Goal: Task Accomplishment & Management: Manage account settings

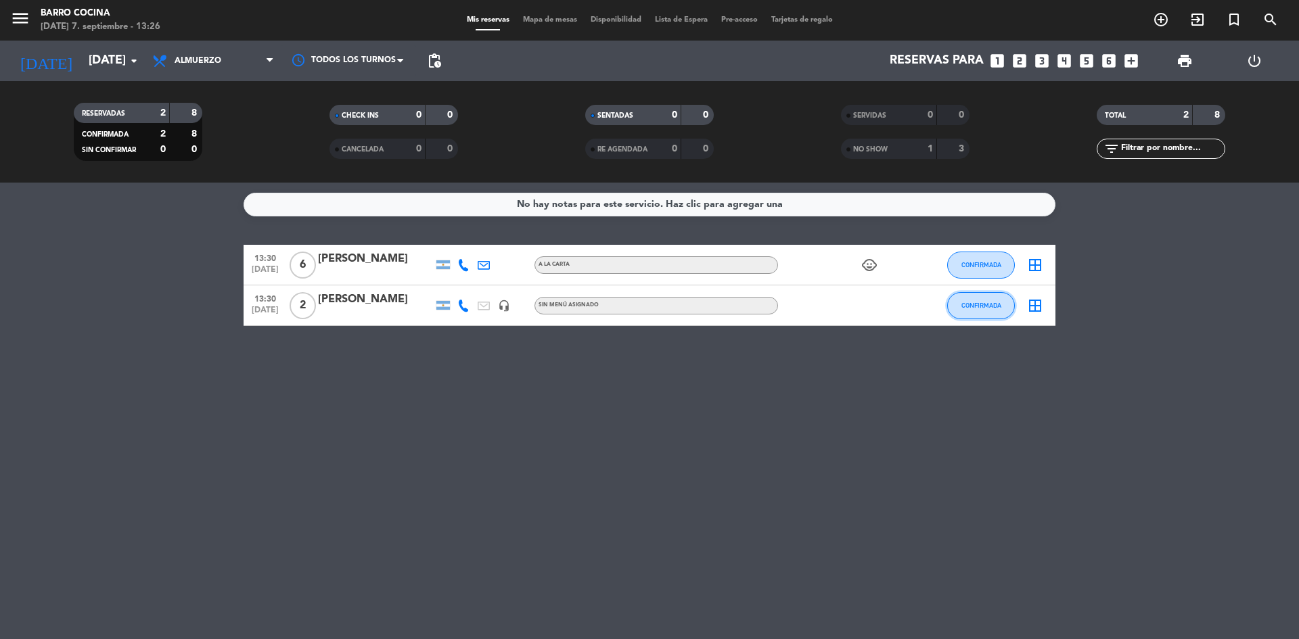
click at [960, 294] on button "CONFIRMADA" at bounding box center [981, 305] width 68 height 27
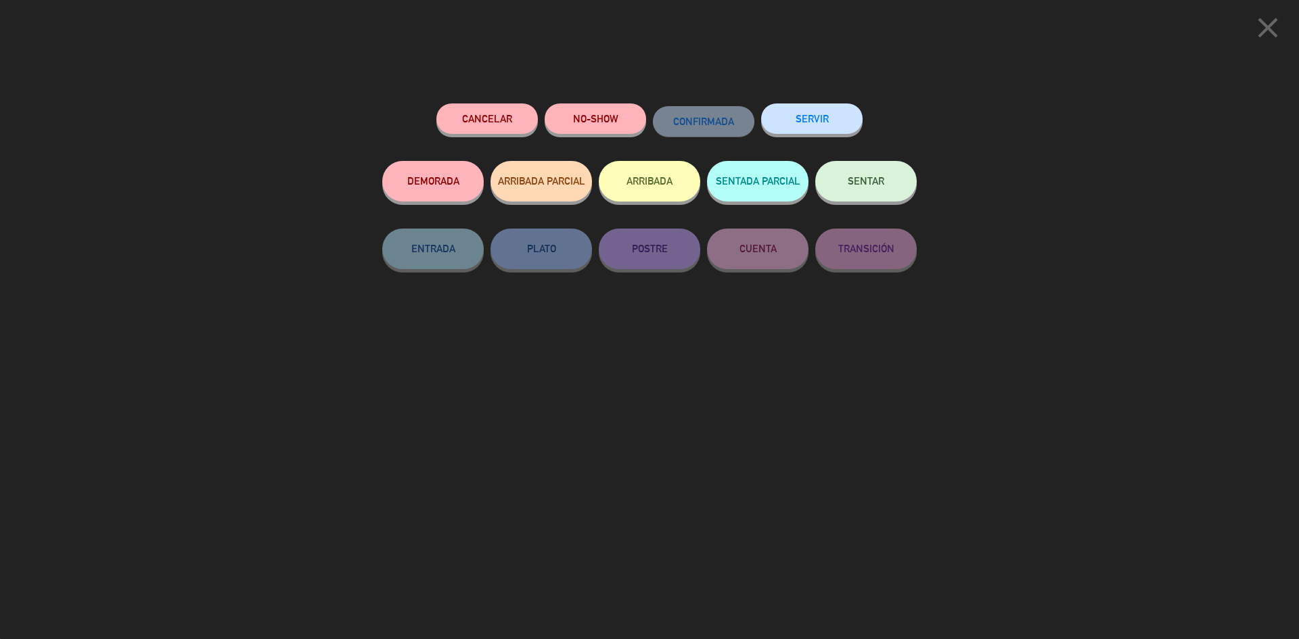
click at [581, 108] on button "NO-SHOW" at bounding box center [595, 119] width 101 height 30
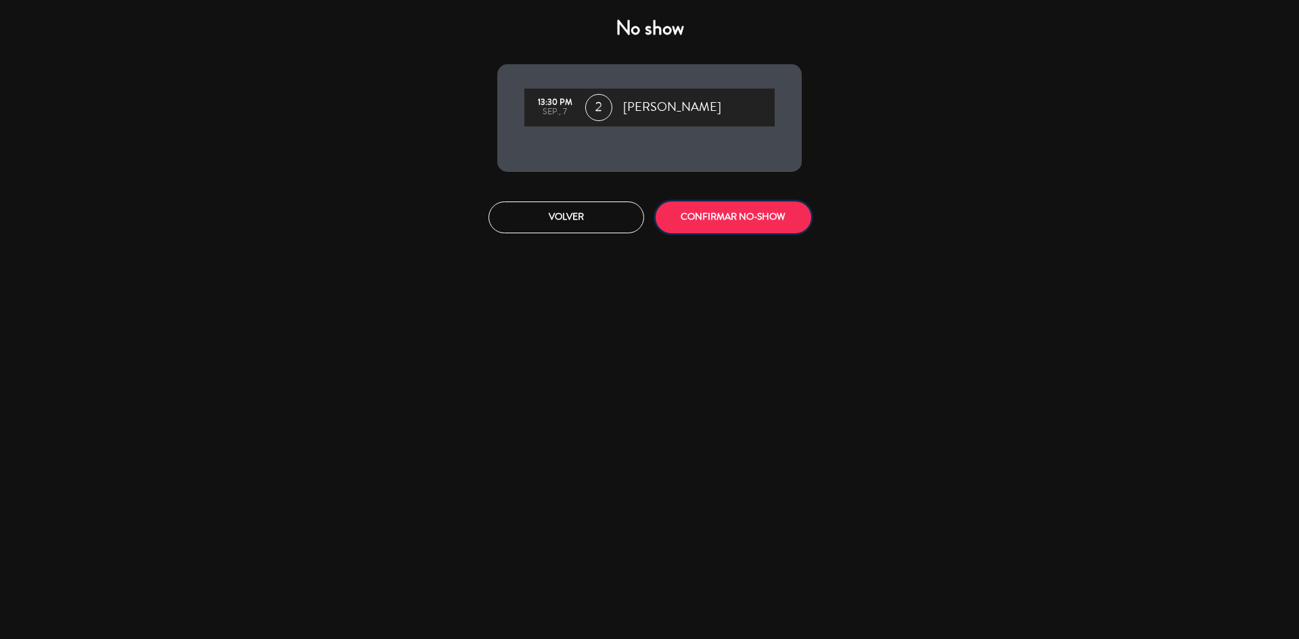
click at [755, 205] on button "CONFIRMAR NO-SHOW" at bounding box center [734, 218] width 156 height 32
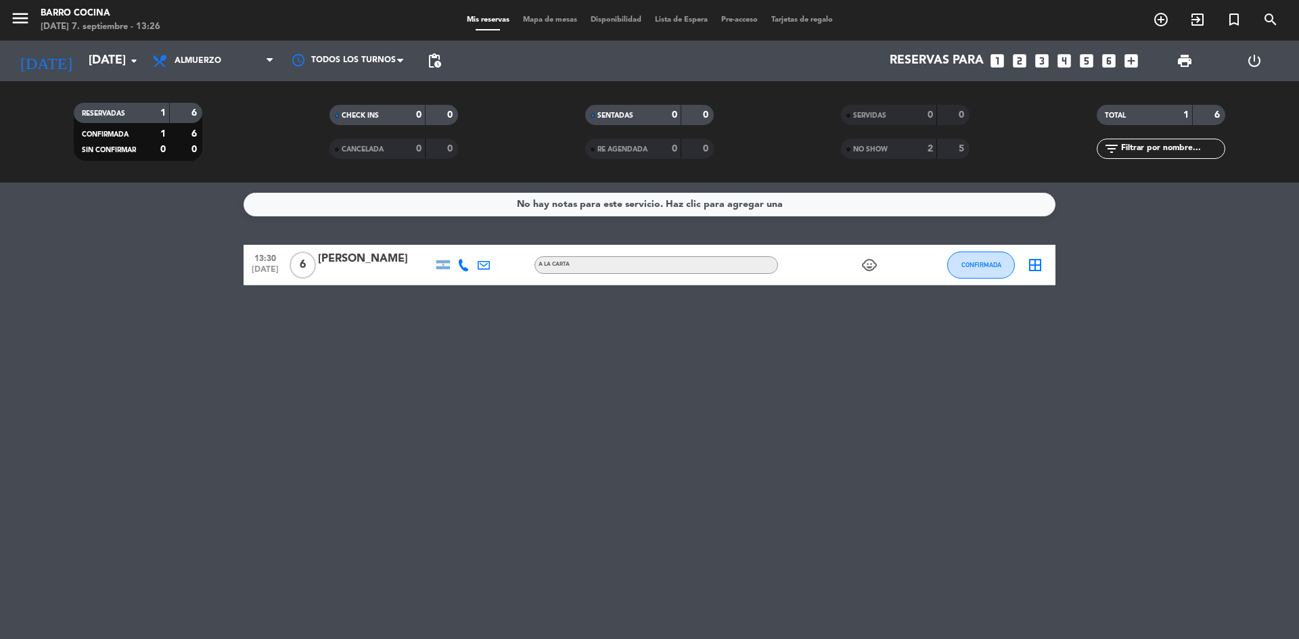
click at [464, 263] on icon at bounding box center [463, 265] width 12 height 12
click at [444, 237] on span "Copiar" at bounding box center [453, 242] width 28 height 14
click at [492, 239] on span at bounding box center [497, 242] width 11 height 11
click at [486, 265] on icon at bounding box center [484, 265] width 12 height 12
click at [466, 267] on icon at bounding box center [463, 265] width 12 height 12
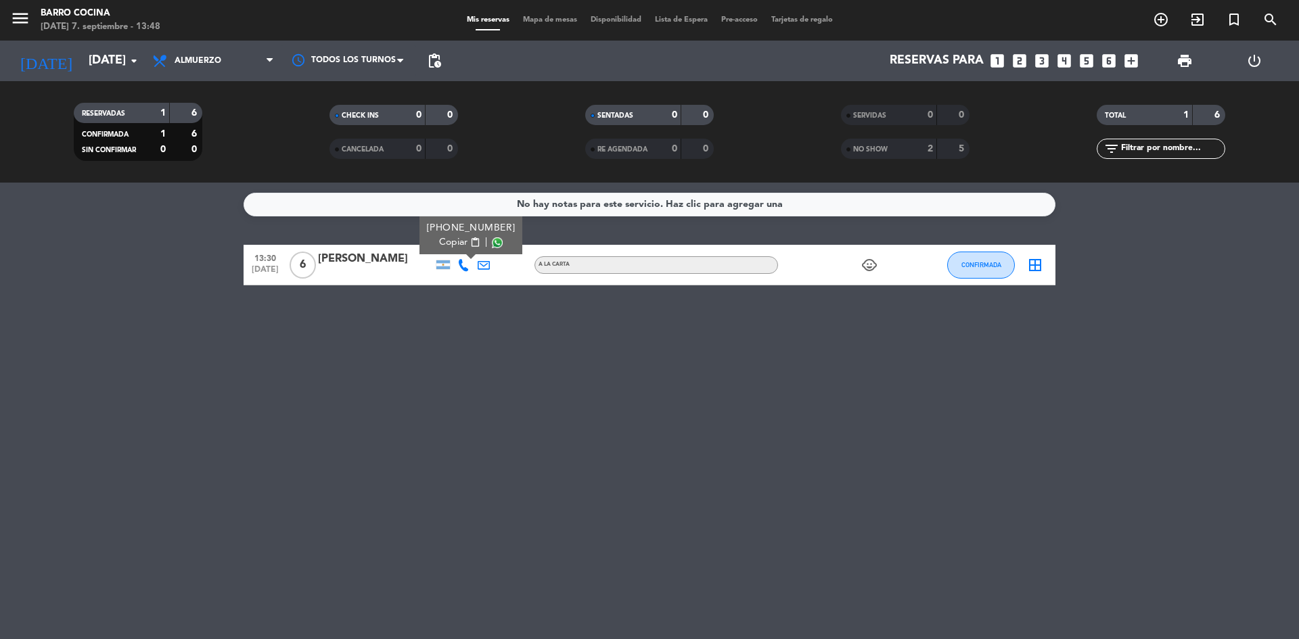
click at [516, 332] on div "No hay notas para este servicio. Haz clic para agregar una 13:30 [DATE] 6 [PERS…" at bounding box center [649, 411] width 1299 height 457
click at [214, 66] on span "Almuerzo" at bounding box center [212, 61] width 135 height 30
click at [139, 62] on icon "arrow_drop_down" at bounding box center [134, 61] width 16 height 16
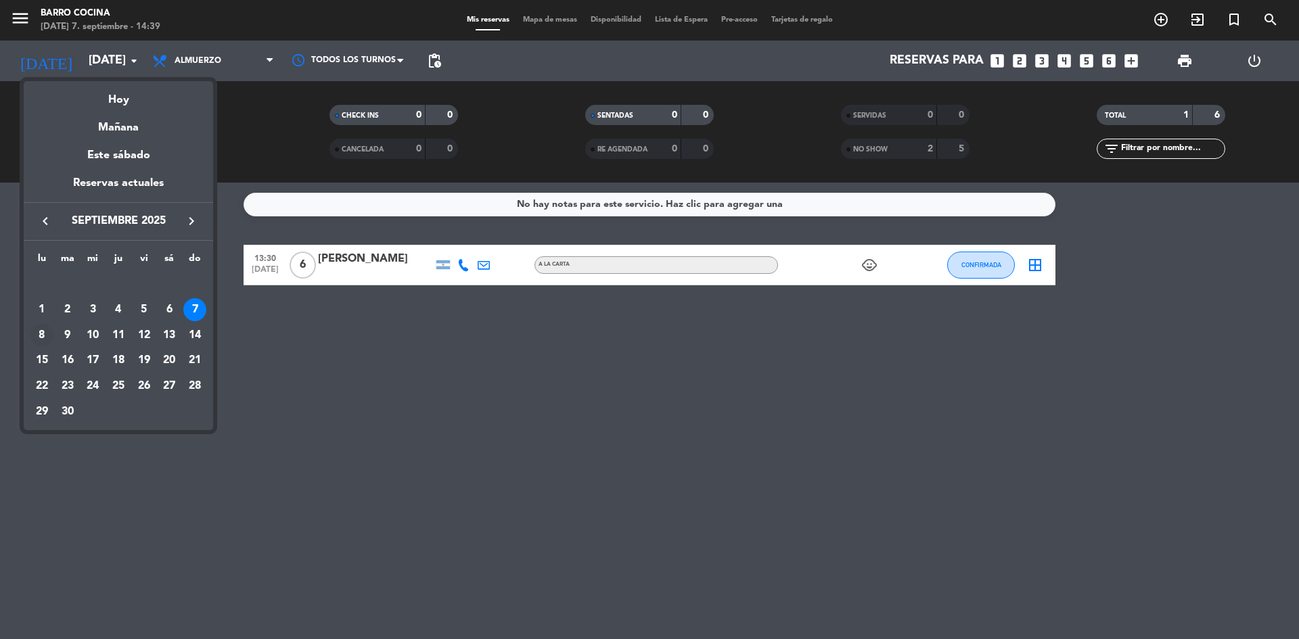
click at [48, 330] on div "8" at bounding box center [41, 335] width 23 height 23
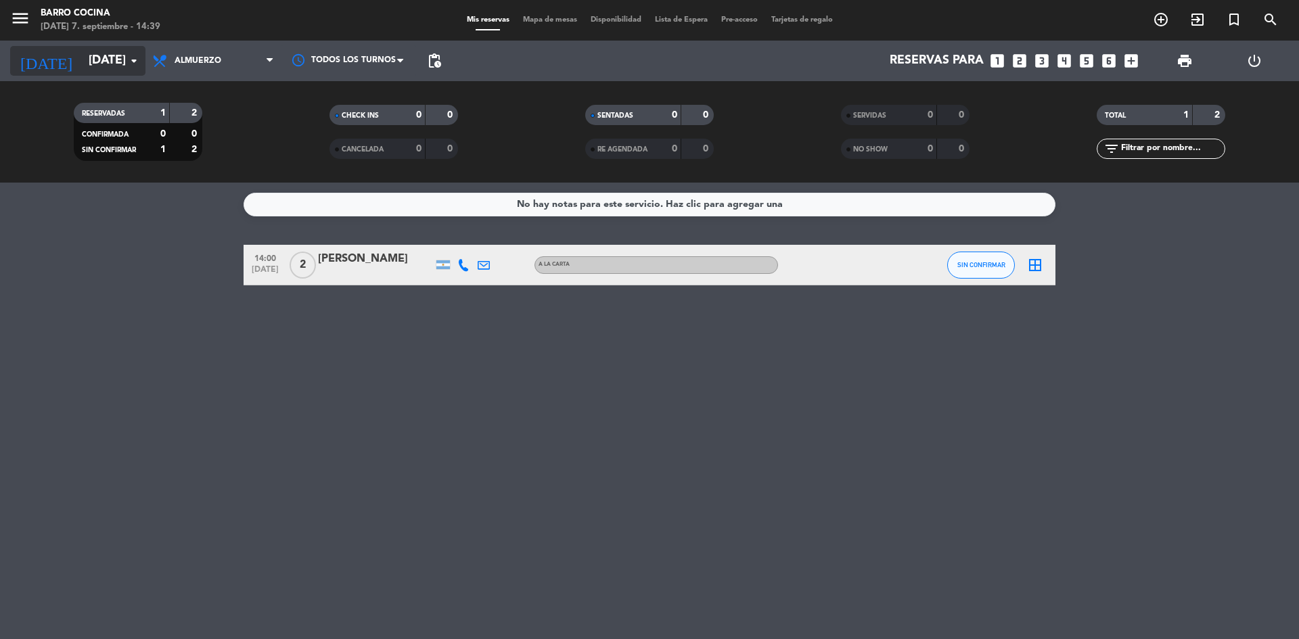
click at [141, 66] on icon "arrow_drop_down" at bounding box center [134, 61] width 16 height 16
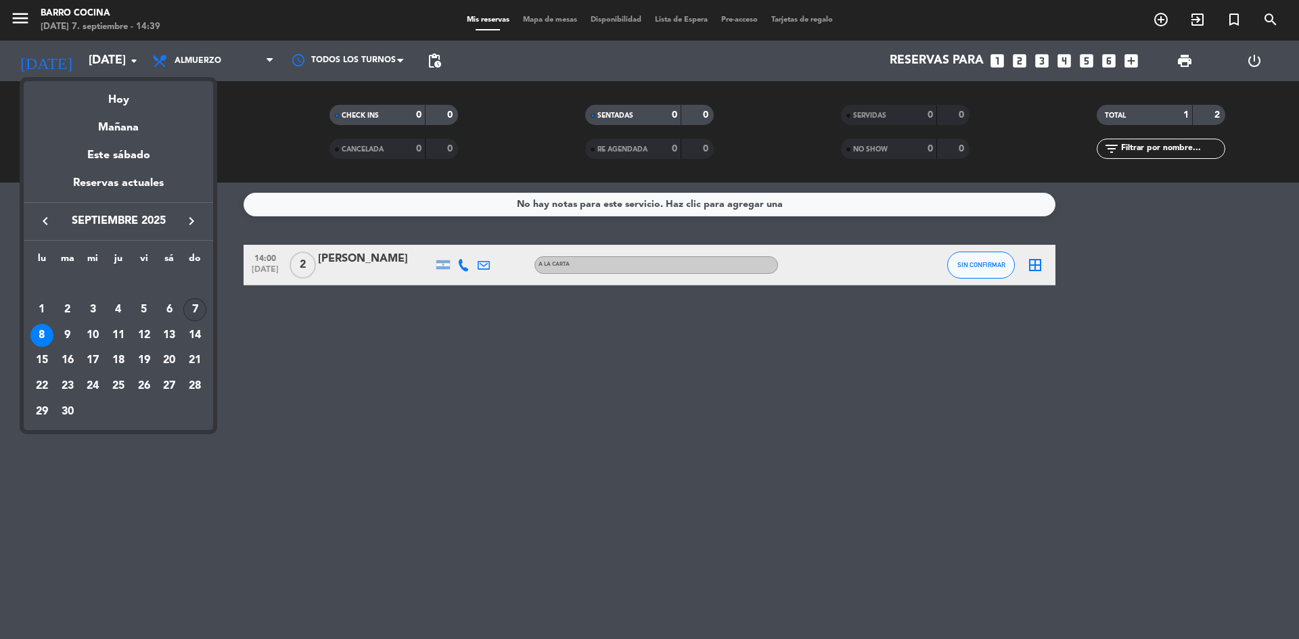
click at [198, 312] on div "7" at bounding box center [194, 309] width 23 height 23
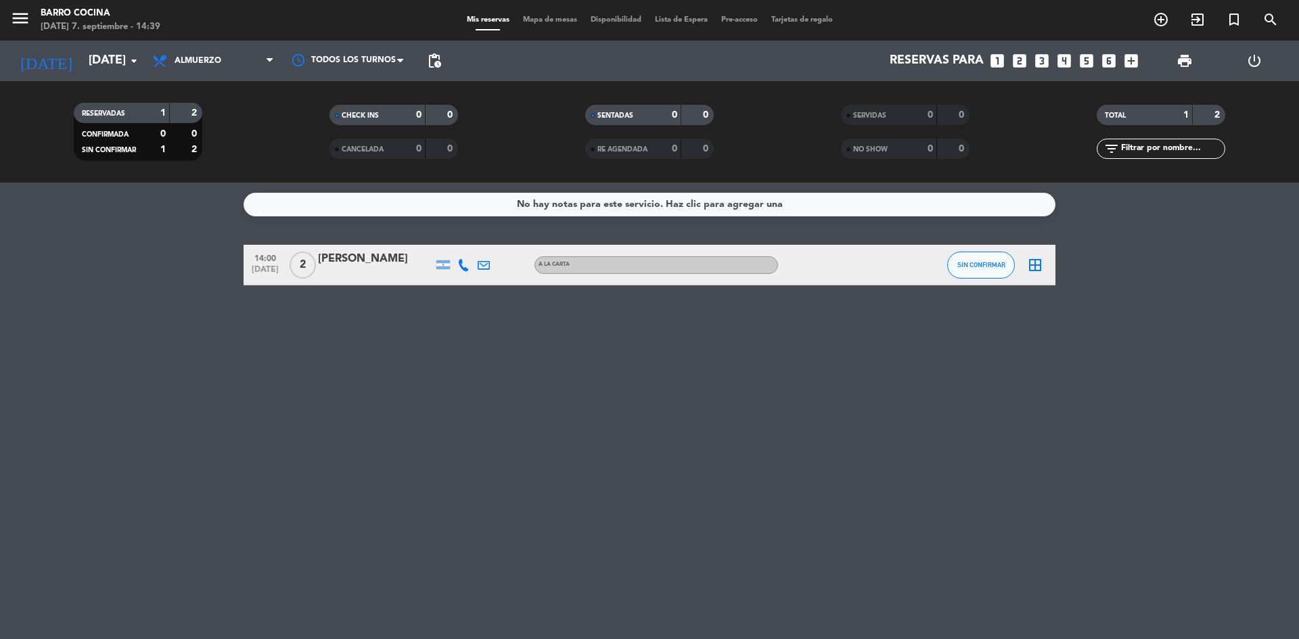
type input "[DATE]"
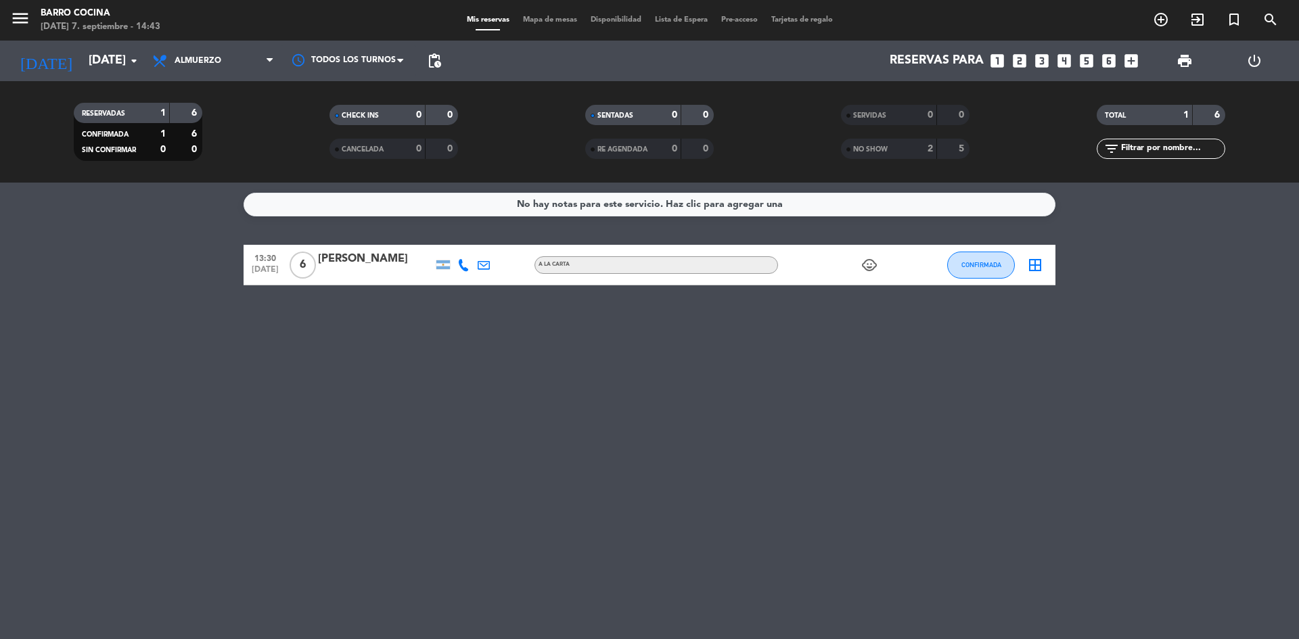
click at [582, 526] on div "No hay notas para este servicio. Haz clic para agregar una 13:30 [DATE] 6 [PERS…" at bounding box center [649, 411] width 1299 height 457
click at [196, 68] on span "Almuerzo" at bounding box center [212, 61] width 135 height 30
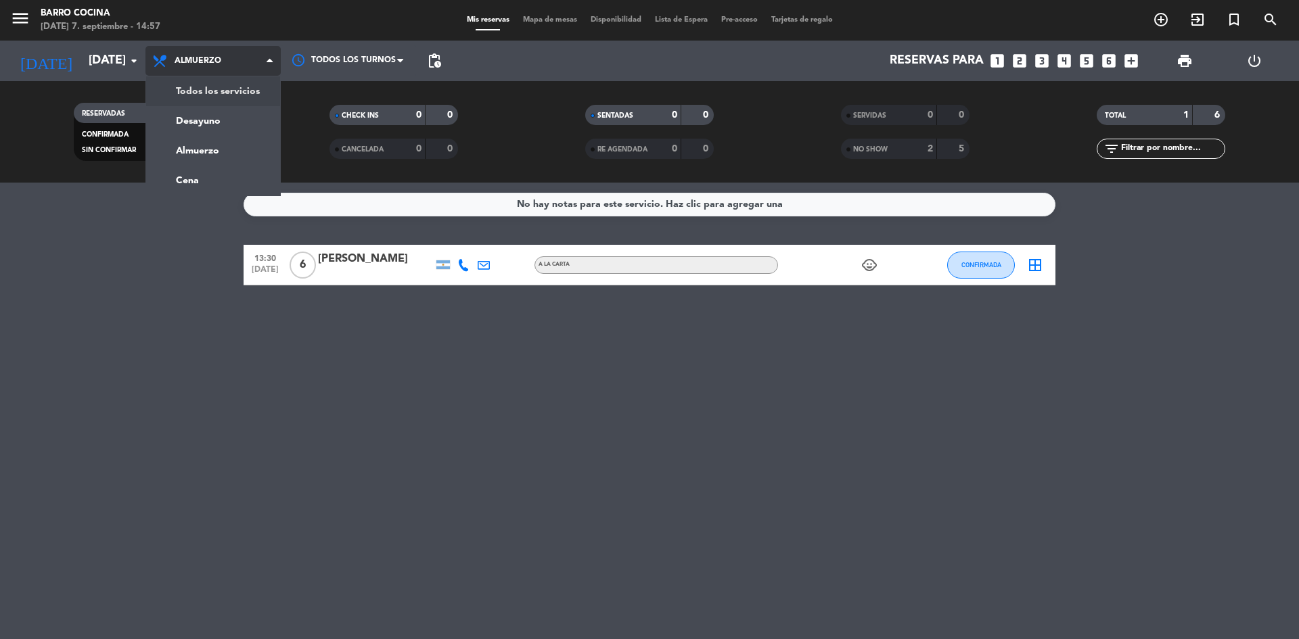
click at [219, 91] on div "menu Barro Cocina [DATE] 7. septiembre - 14:57 Mis reservas Mapa de mesas Dispo…" at bounding box center [649, 91] width 1299 height 183
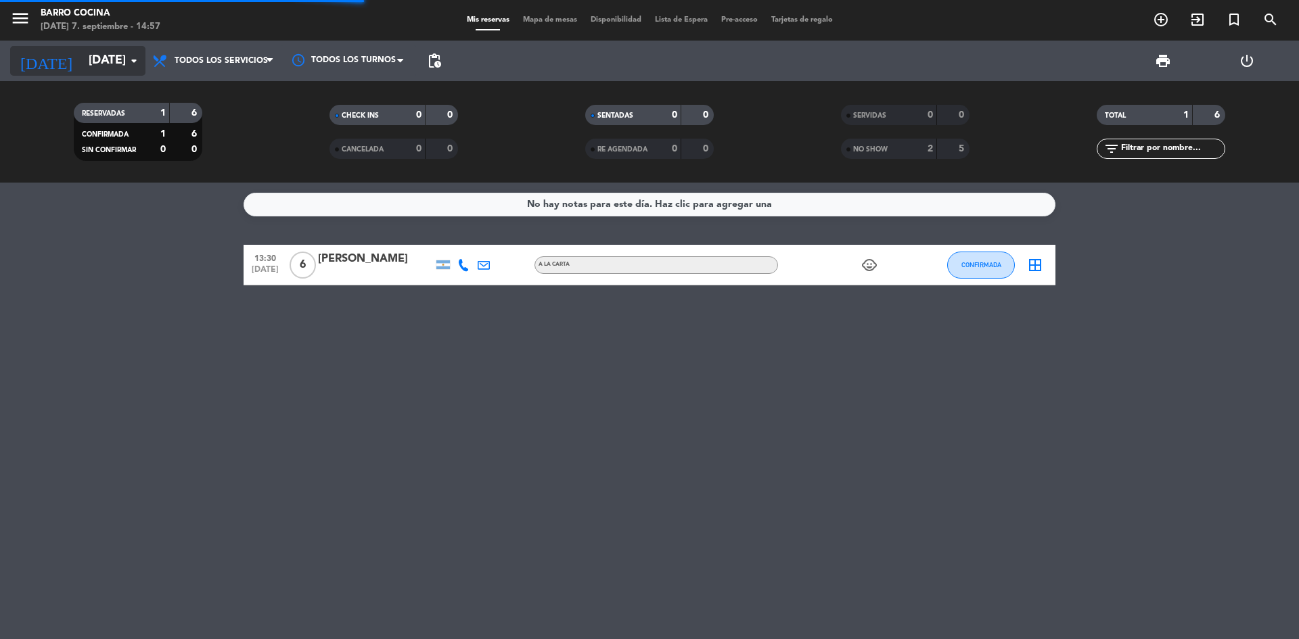
click at [112, 62] on input "[DATE]" at bounding box center [160, 60] width 157 height 27
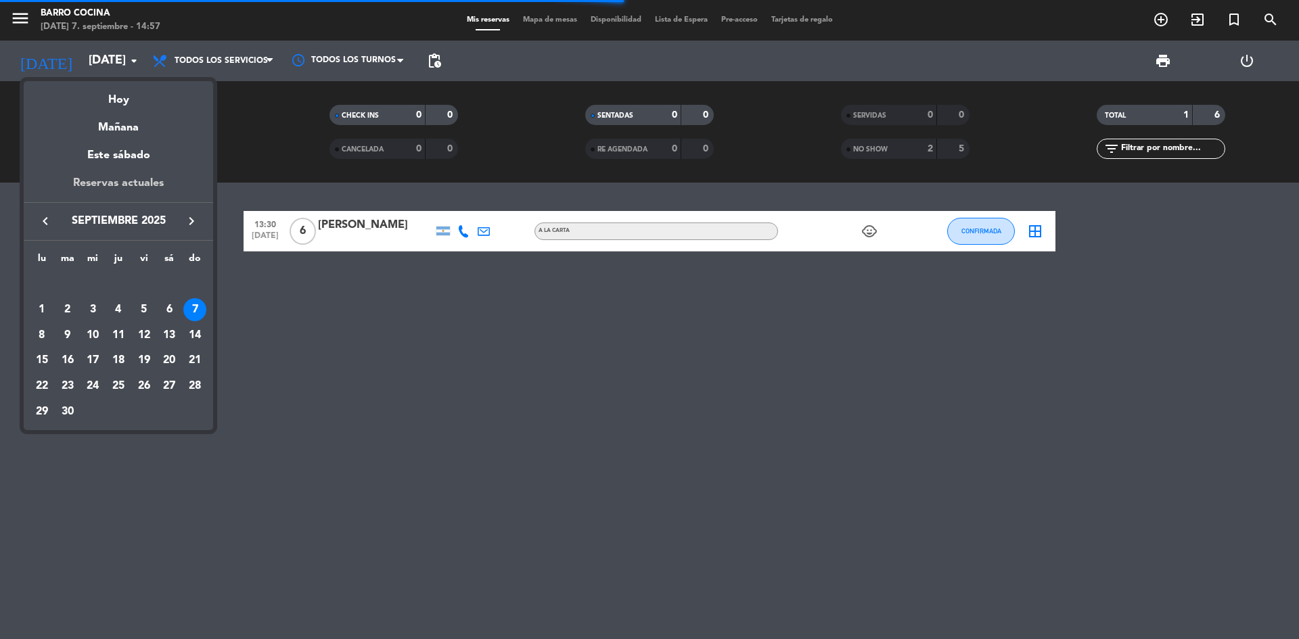
click at [141, 177] on div "Reservas actuales" at bounding box center [118, 189] width 189 height 28
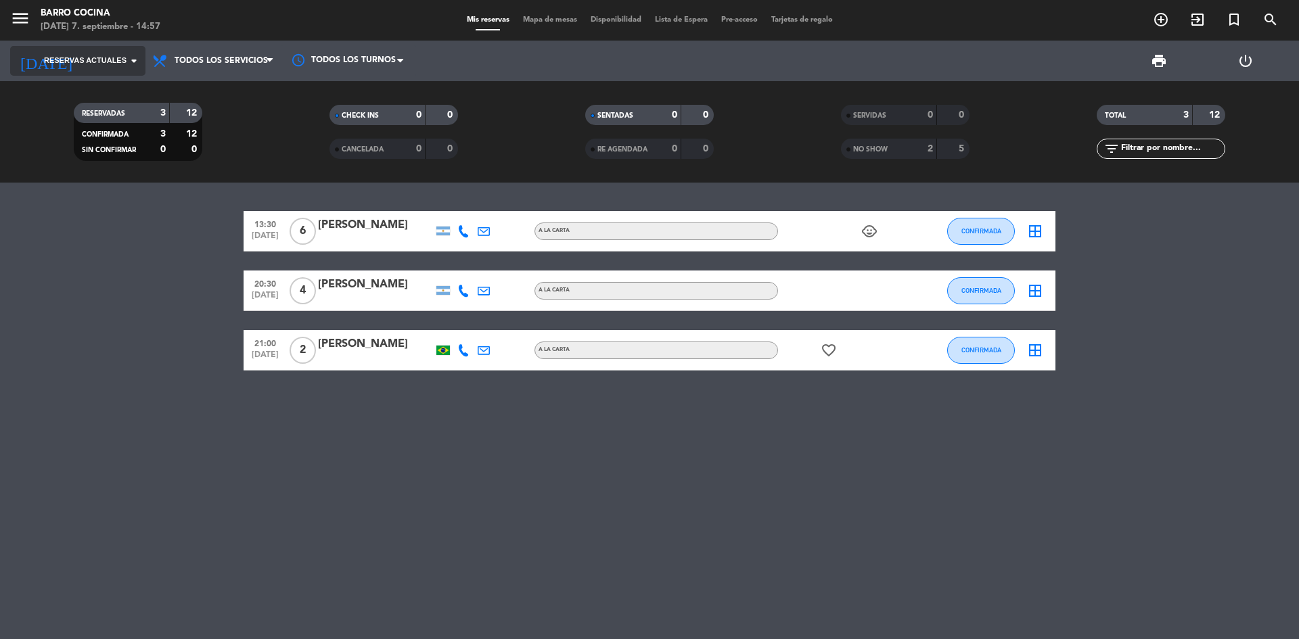
click at [95, 54] on input at bounding box center [160, 60] width 157 height 27
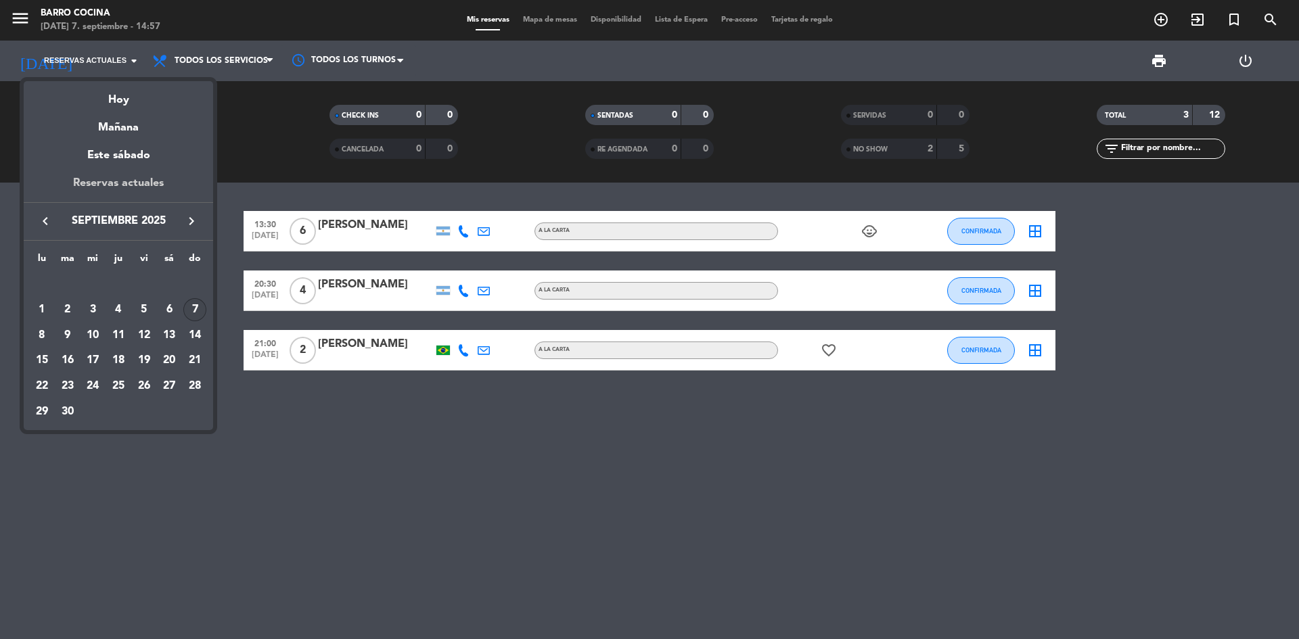
click at [129, 177] on div "Reservas actuales" at bounding box center [118, 189] width 189 height 28
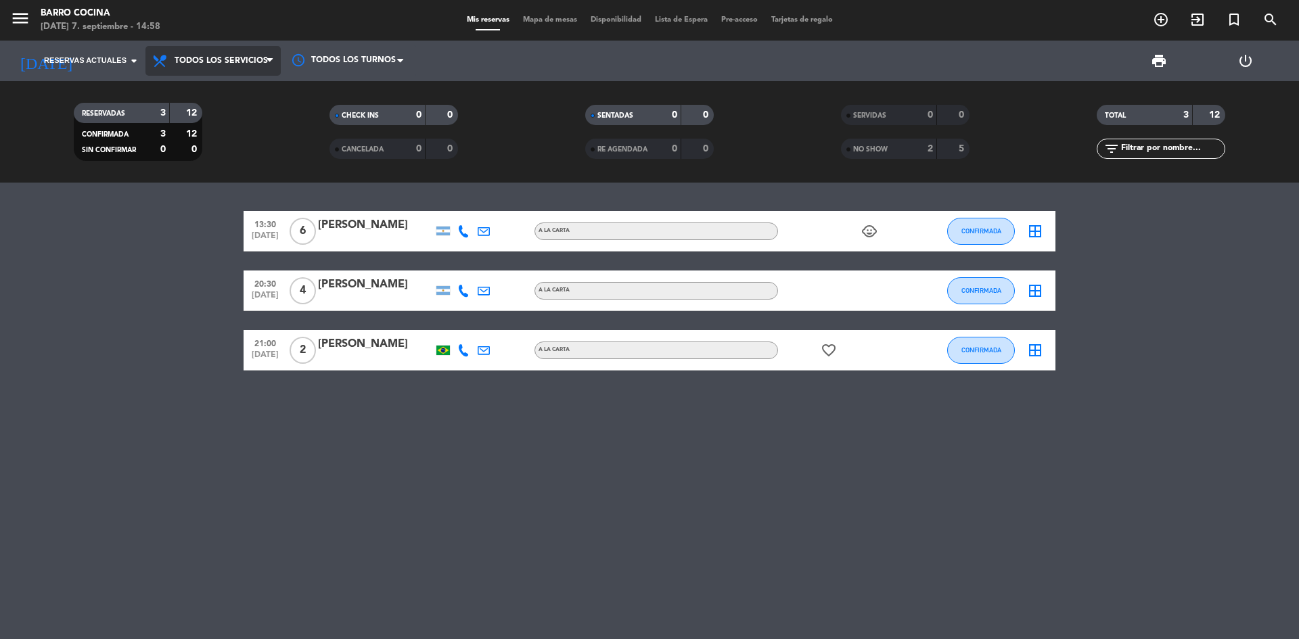
click at [225, 53] on span "Todos los servicios" at bounding box center [212, 61] width 135 height 30
click at [202, 80] on div "Todos los servicios Desayuno Almuerzo Cena Todos los servicios Todos los servic…" at bounding box center [212, 61] width 135 height 41
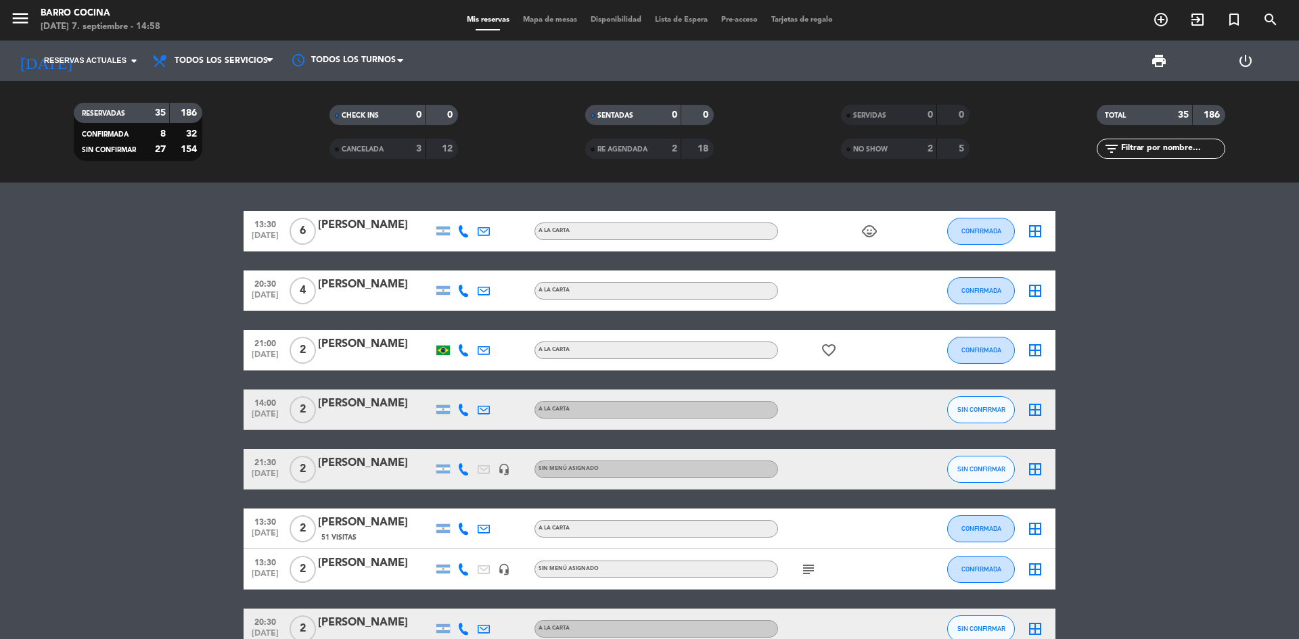
click at [1154, 16] on icon "add_circle_outline" at bounding box center [1161, 20] width 16 height 16
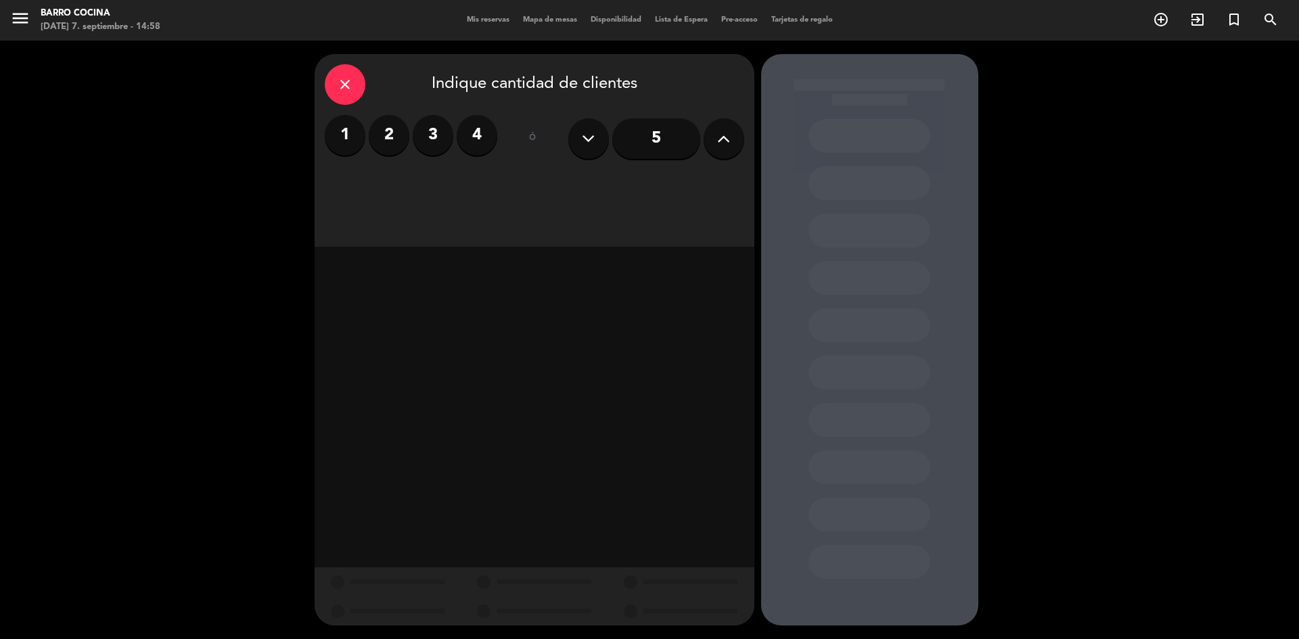
click at [390, 133] on label "2" at bounding box center [389, 135] width 41 height 41
click at [566, 182] on div "Almuerzo" at bounding box center [533, 185] width 137 height 27
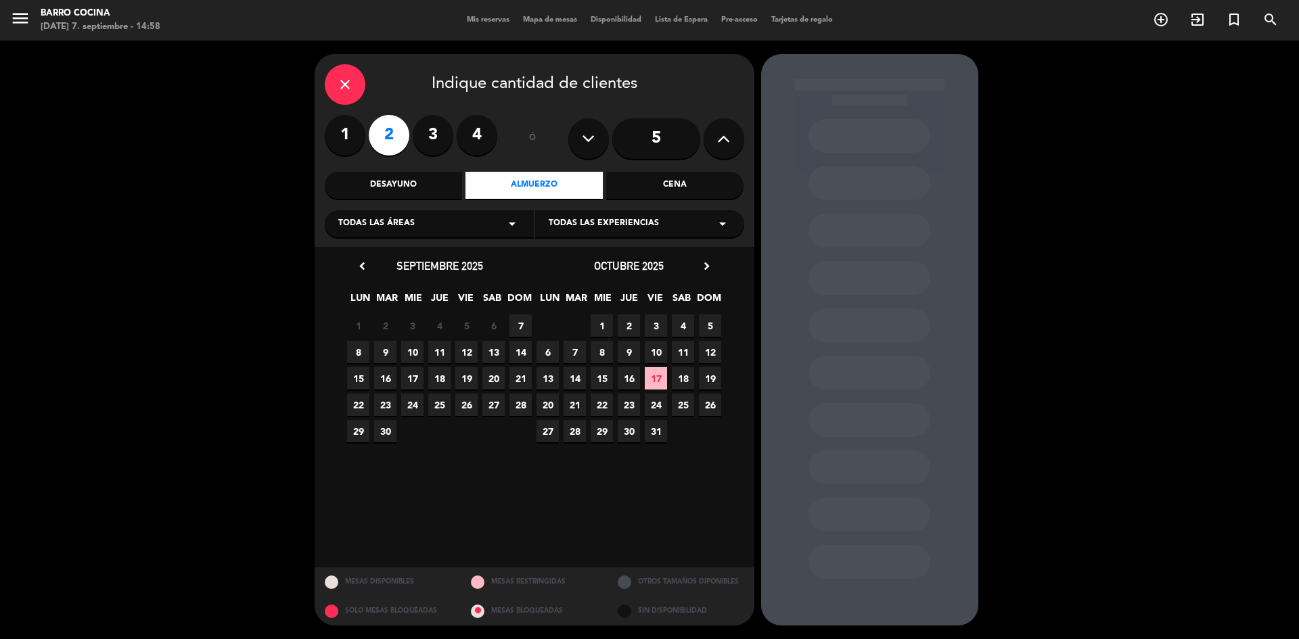
click at [518, 321] on span "7" at bounding box center [520, 326] width 22 height 22
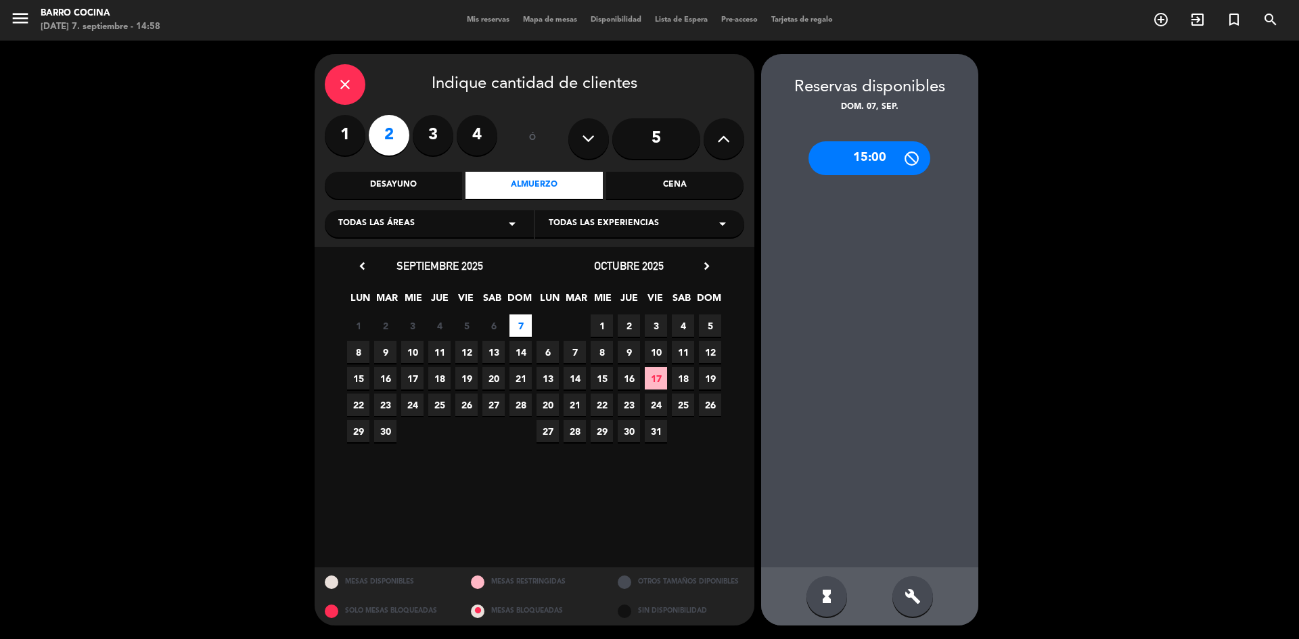
click at [848, 160] on div "15:00" at bounding box center [870, 158] width 122 height 34
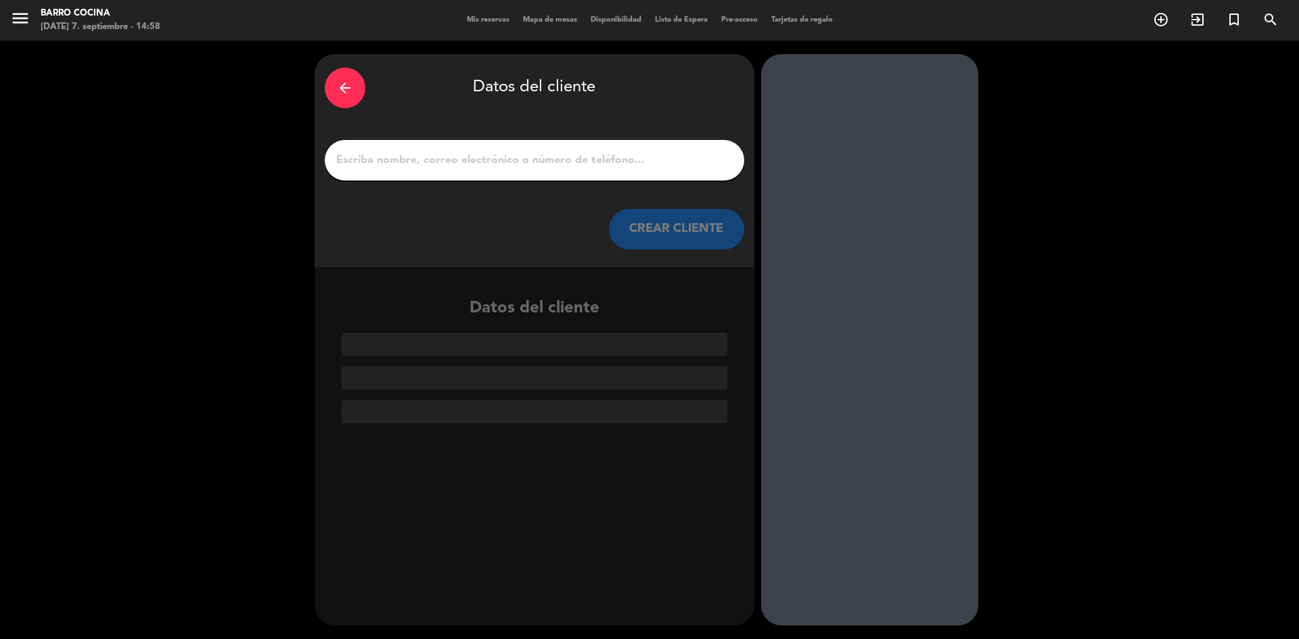
click at [558, 148] on div at bounding box center [534, 160] width 419 height 41
click at [560, 164] on input "1" at bounding box center [534, 160] width 399 height 19
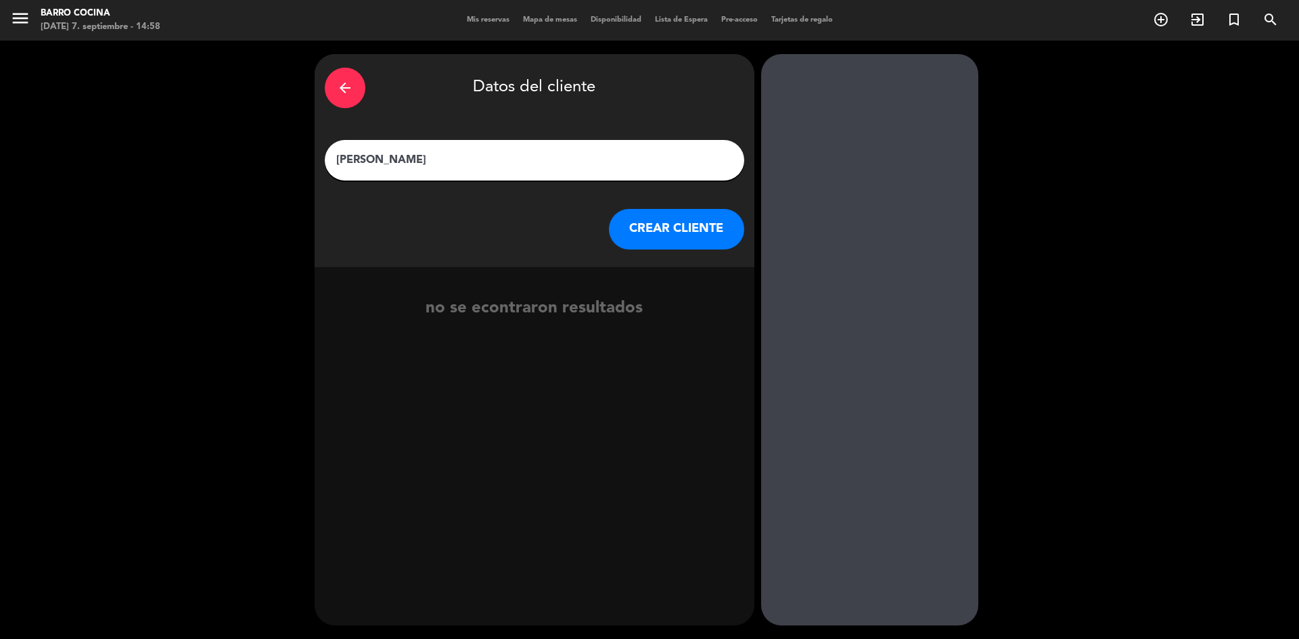
type input "[PERSON_NAME]"
click at [698, 229] on button "CREAR CLIENTE" at bounding box center [676, 229] width 135 height 41
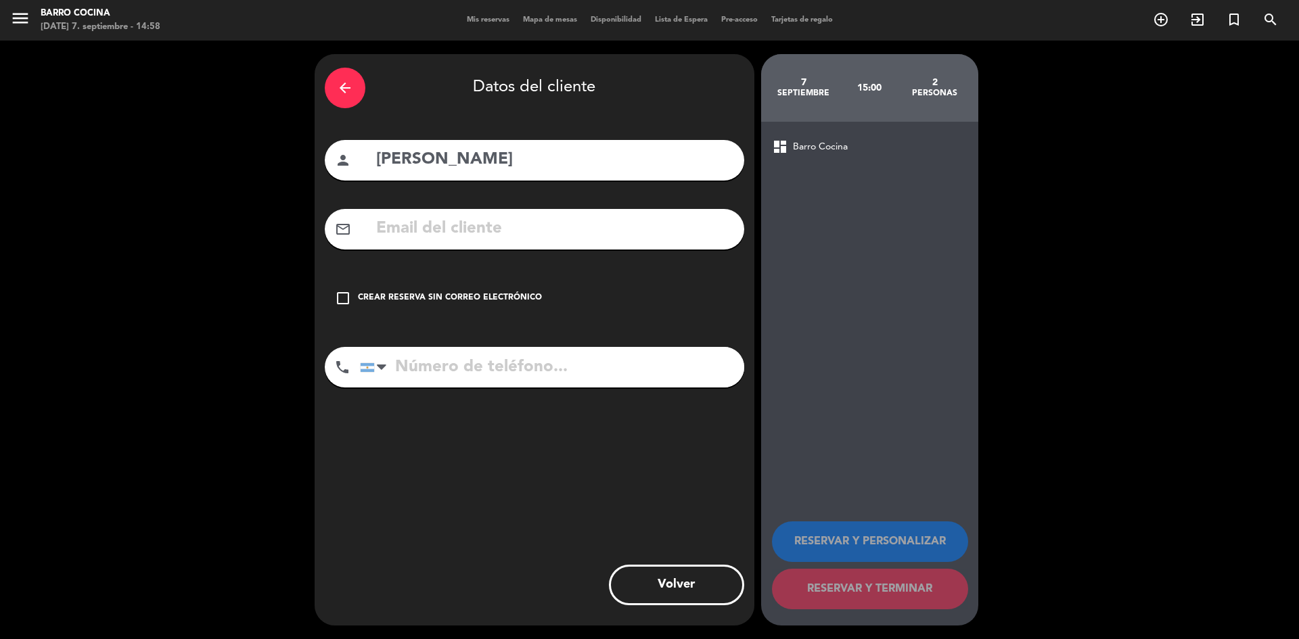
click at [348, 293] on icon "check_box_outline_blank" at bounding box center [343, 298] width 16 height 16
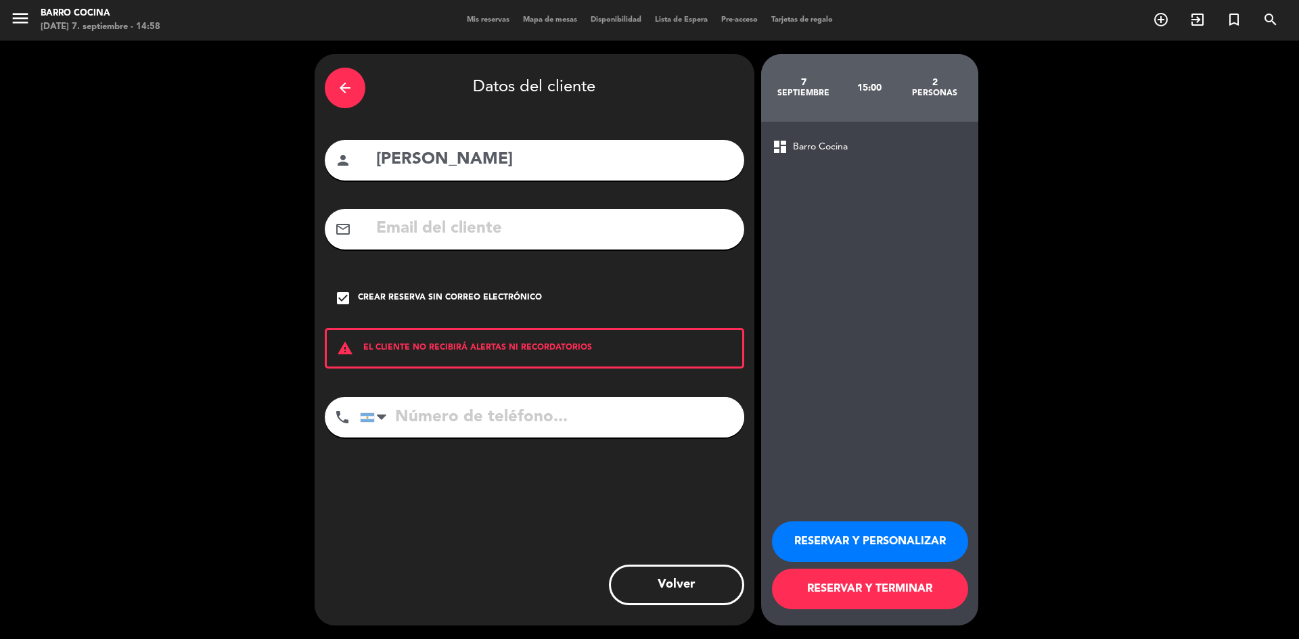
click at [871, 588] on button "RESERVAR Y TERMINAR" at bounding box center [870, 589] width 196 height 41
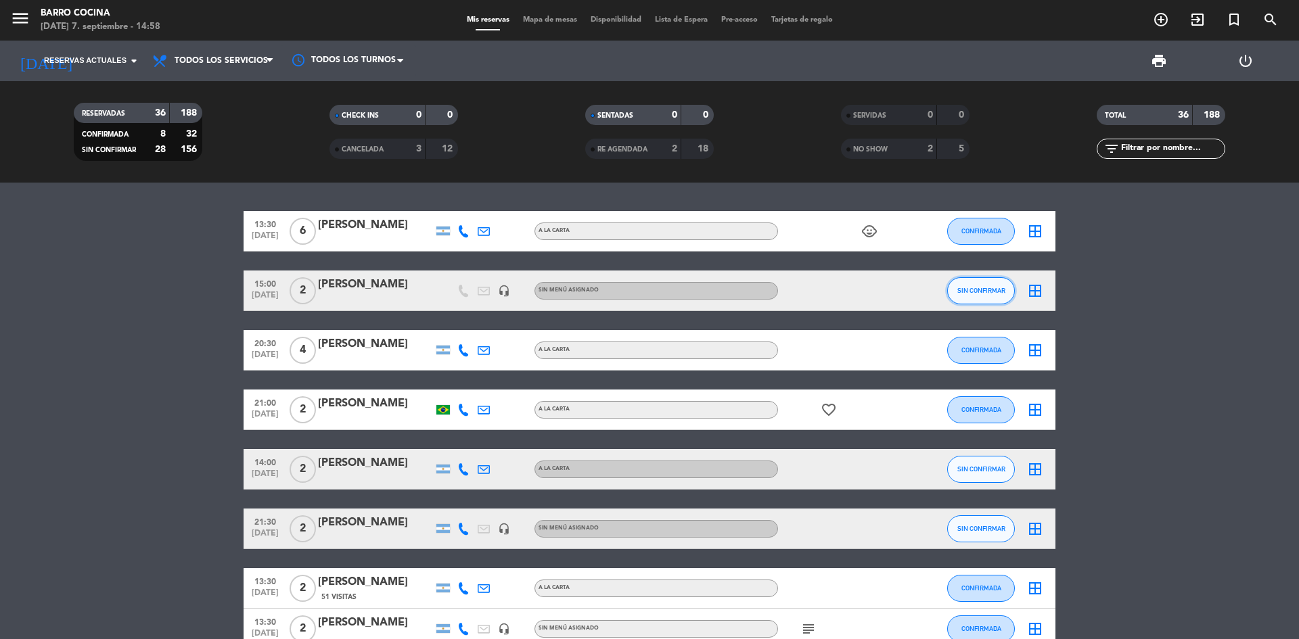
click at [990, 296] on button "SIN CONFIRMAR" at bounding box center [981, 290] width 68 height 27
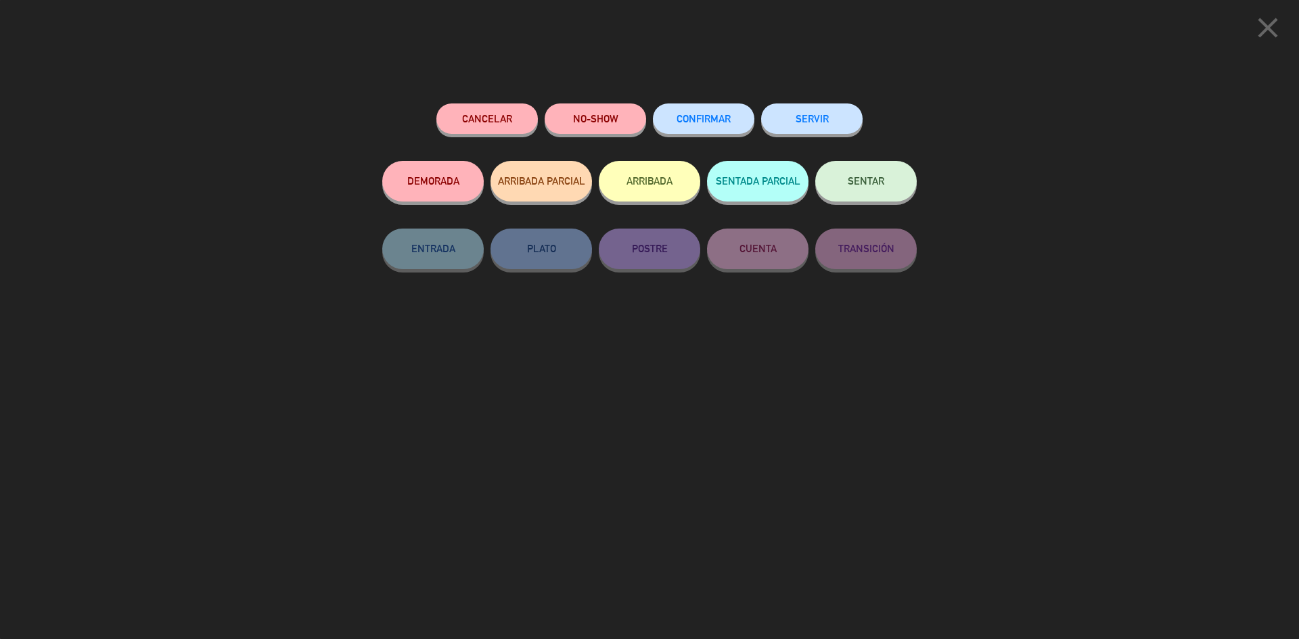
click at [679, 177] on button "ARRIBADA" at bounding box center [649, 181] width 101 height 41
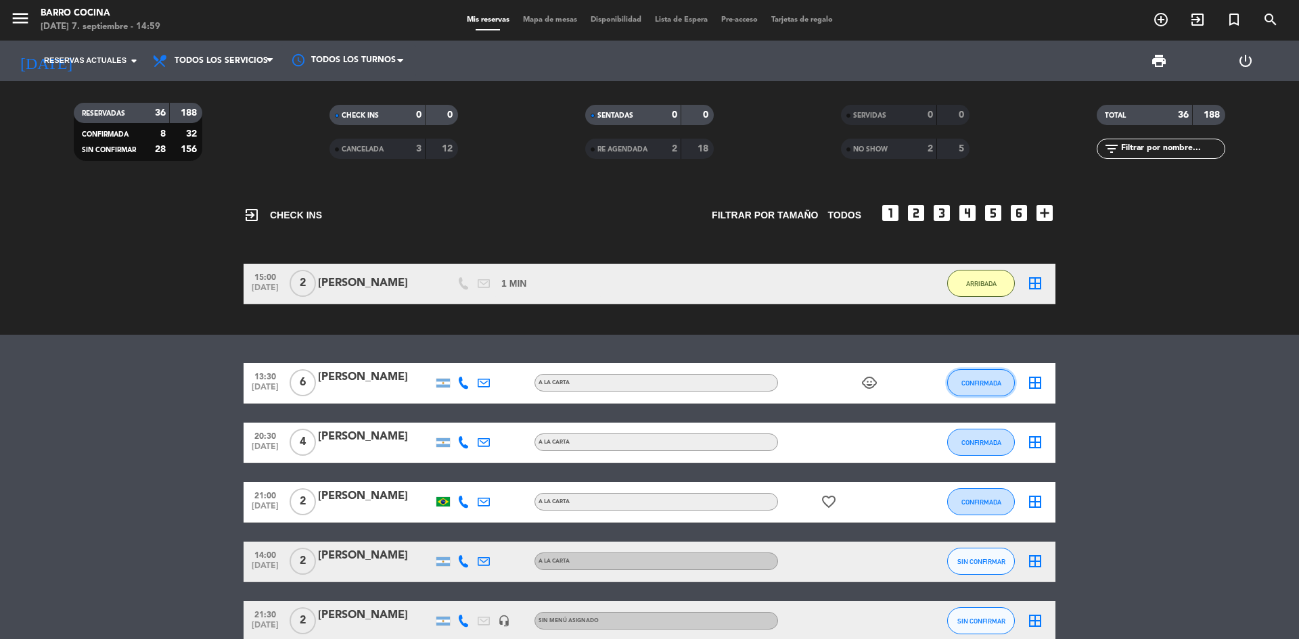
click at [980, 385] on span "CONFIRMADA" at bounding box center [981, 383] width 40 height 7
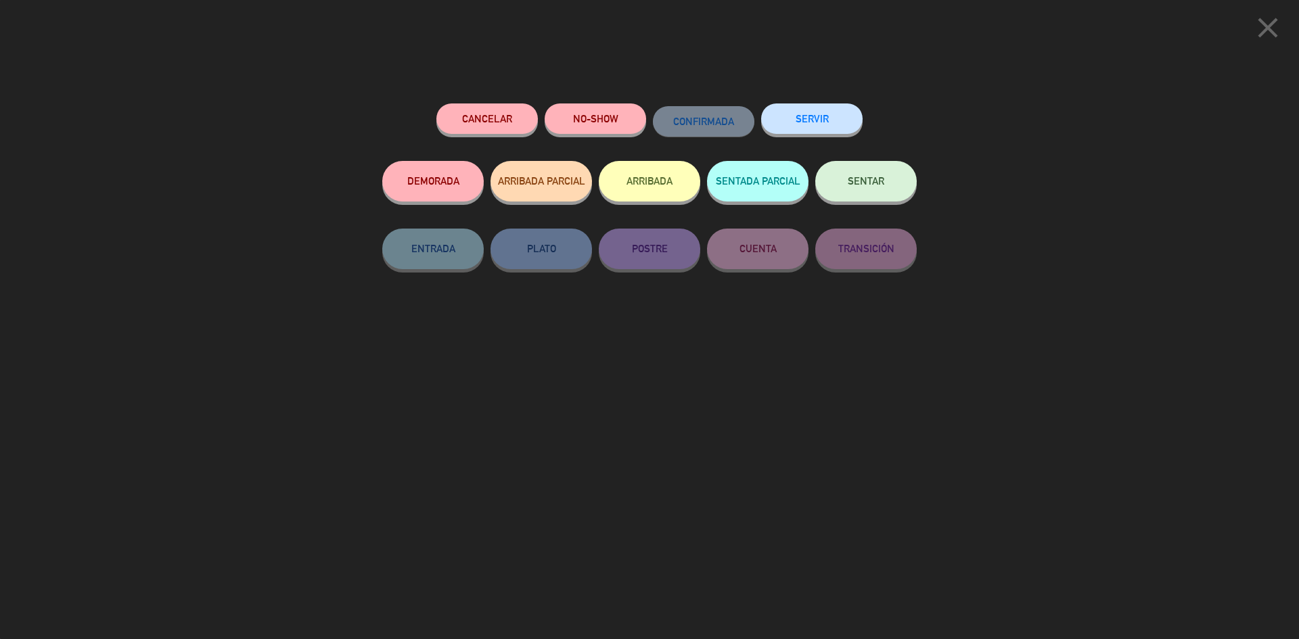
click at [604, 110] on button "NO-SHOW" at bounding box center [595, 119] width 101 height 30
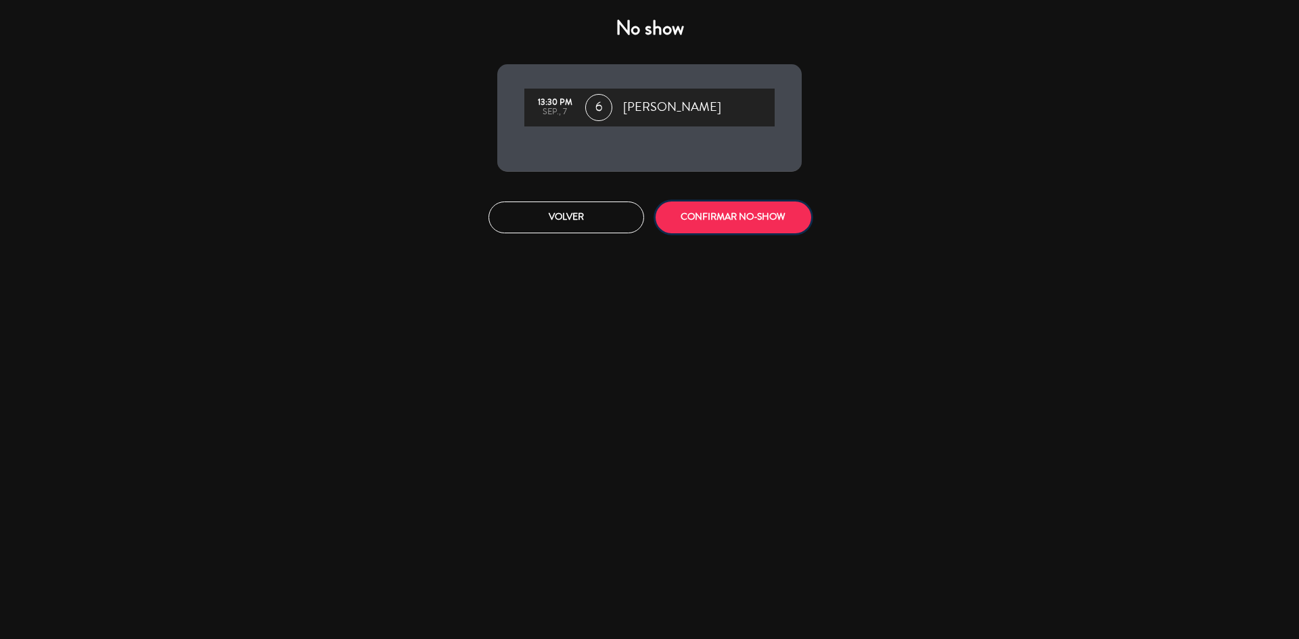
click at [722, 223] on button "CONFIRMAR NO-SHOW" at bounding box center [734, 218] width 156 height 32
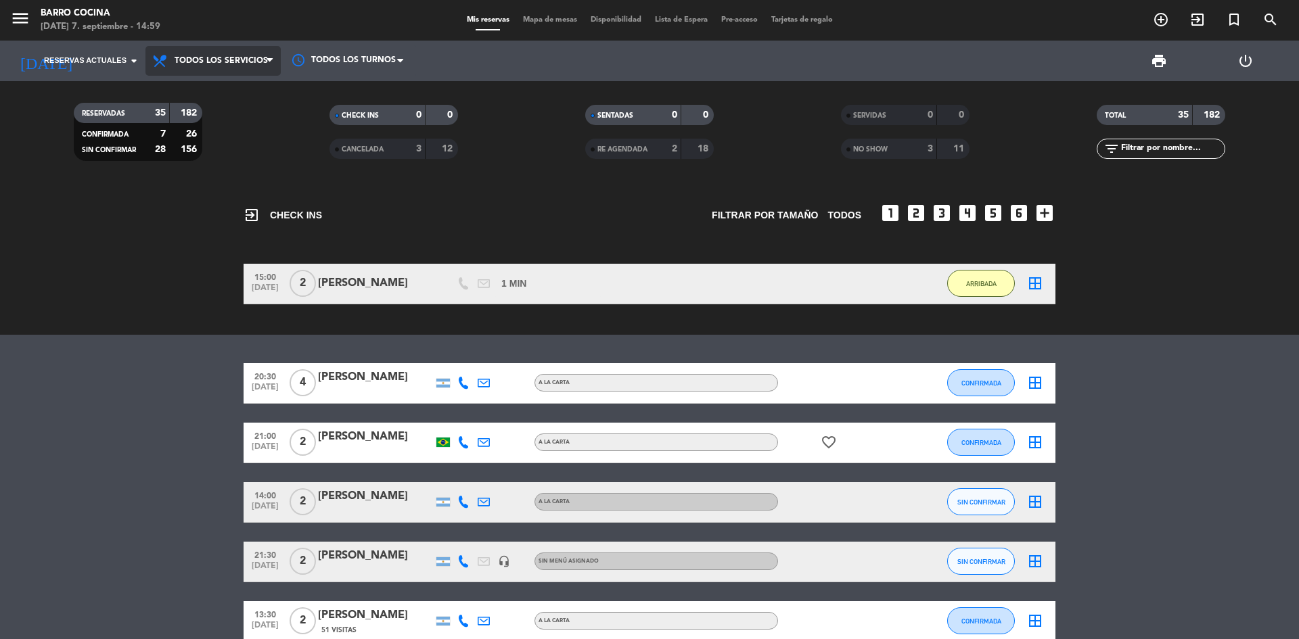
click at [196, 58] on span "Todos los servicios" at bounding box center [221, 60] width 93 height 9
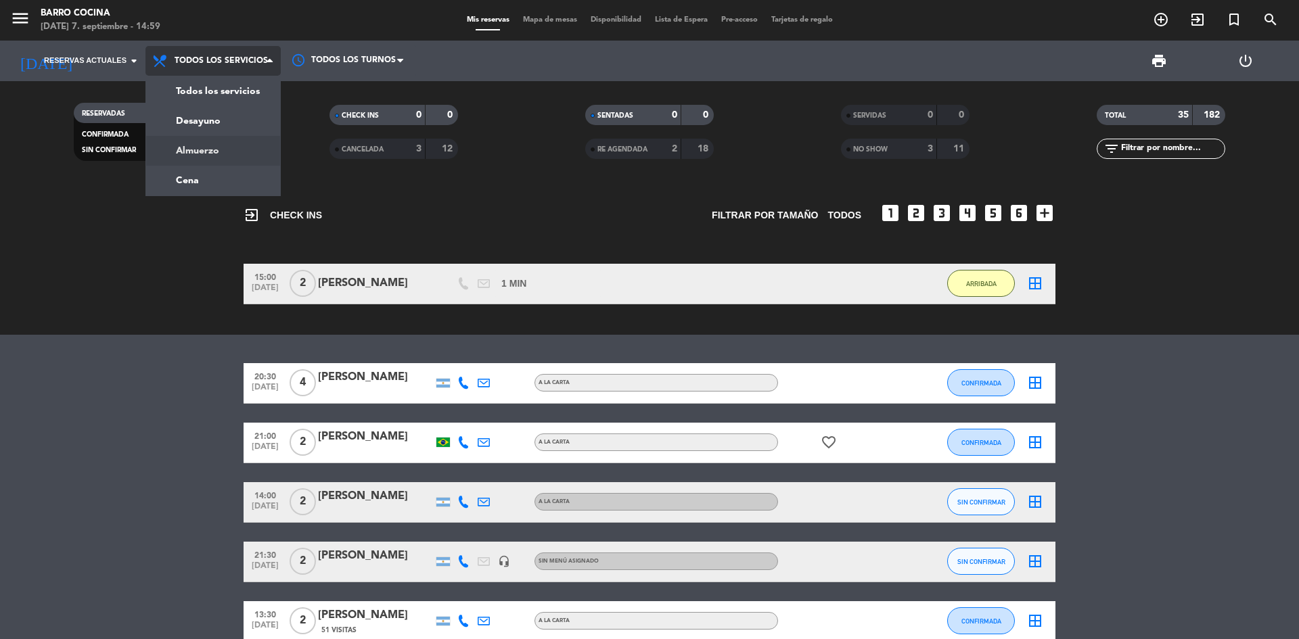
click at [208, 143] on div "menu Barro Cocina [DATE] 7. septiembre - 14:59 Mis reservas Mapa de mesas Dispo…" at bounding box center [649, 91] width 1299 height 183
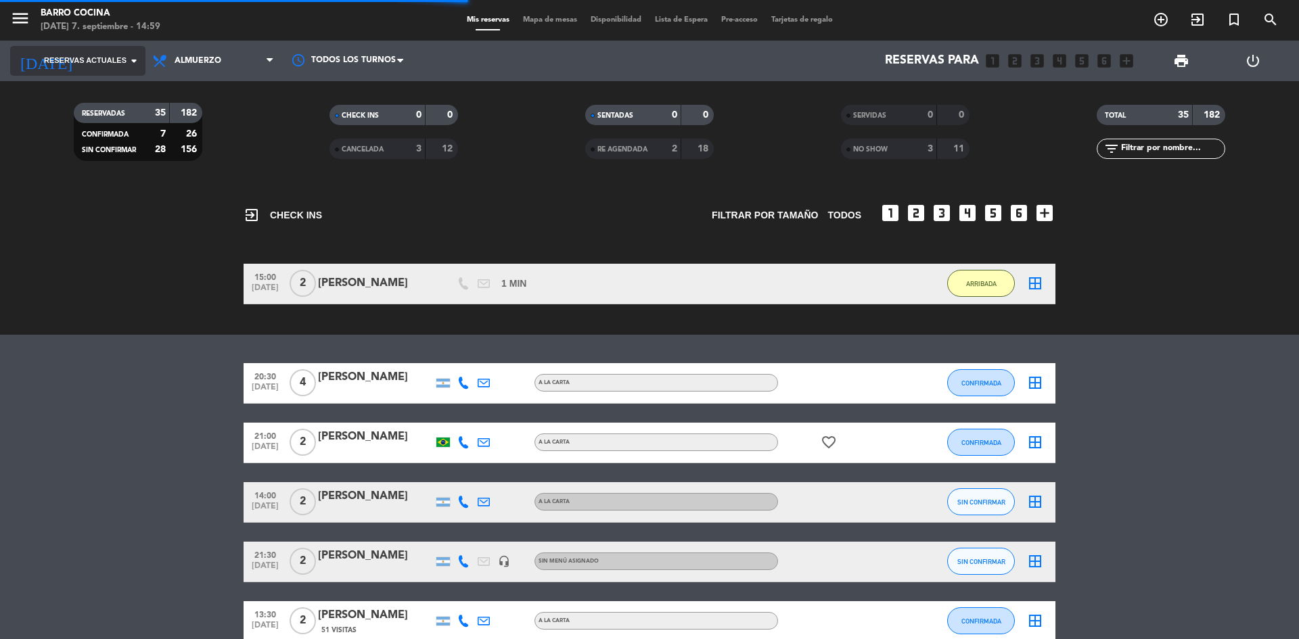
click at [124, 59] on span "Reservas actuales" at bounding box center [85, 61] width 83 height 12
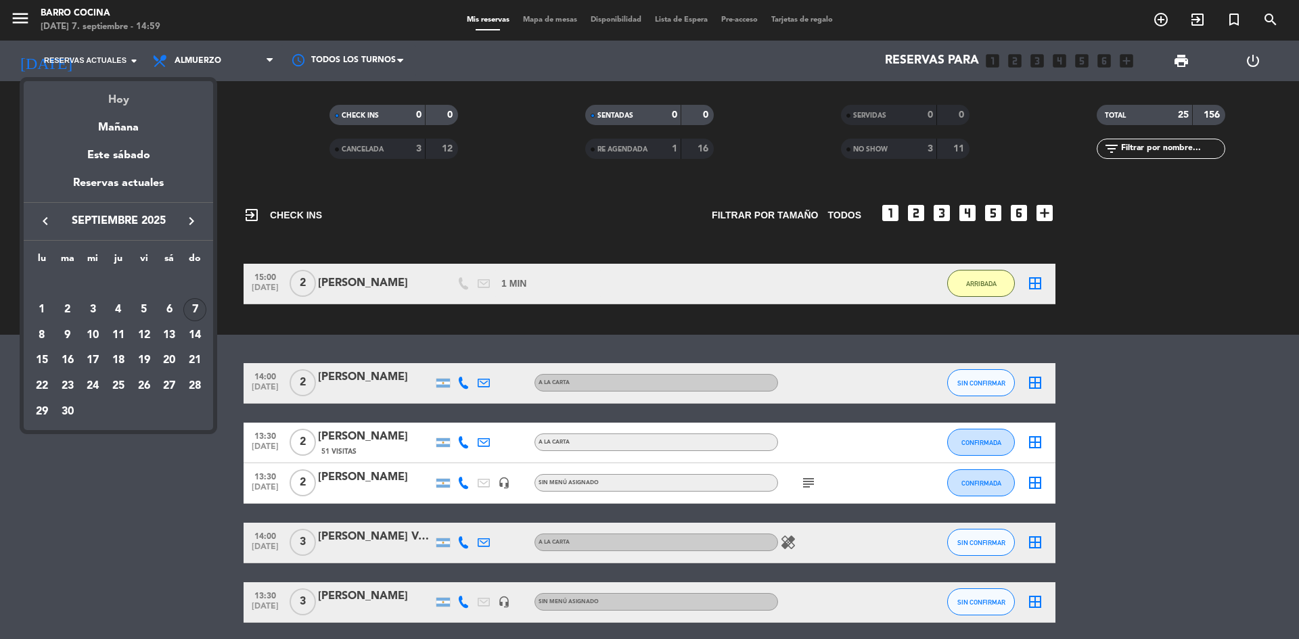
click at [122, 100] on div "Hoy" at bounding box center [118, 95] width 189 height 28
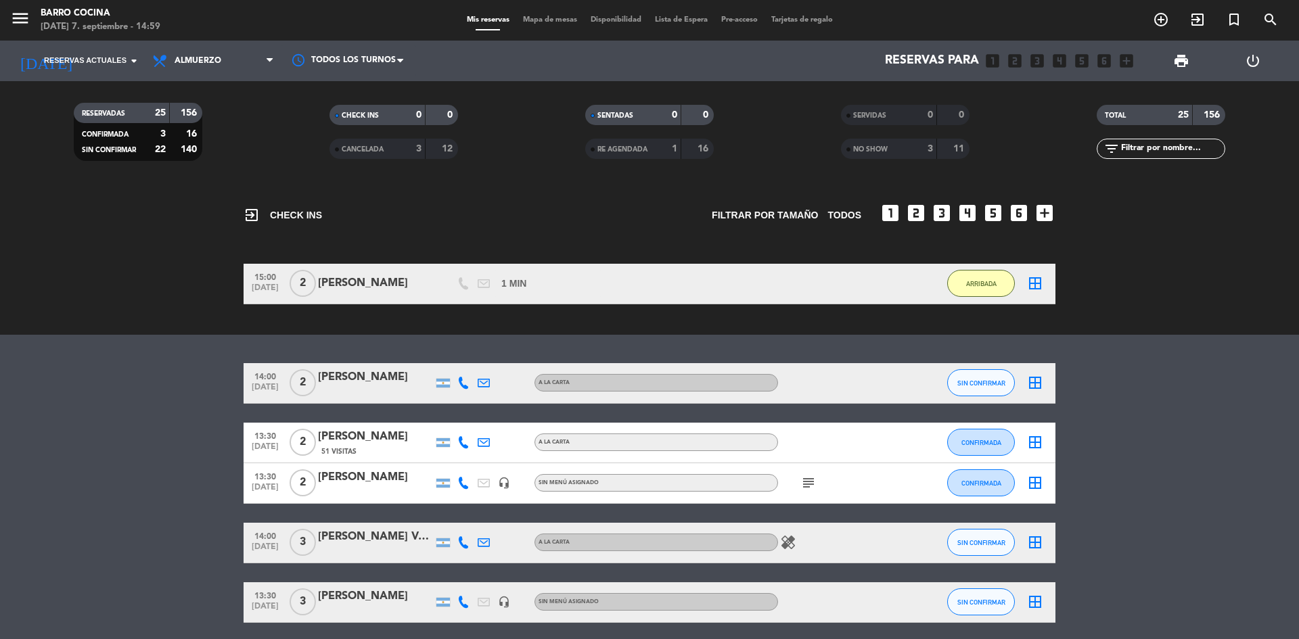
type input "[DATE]"
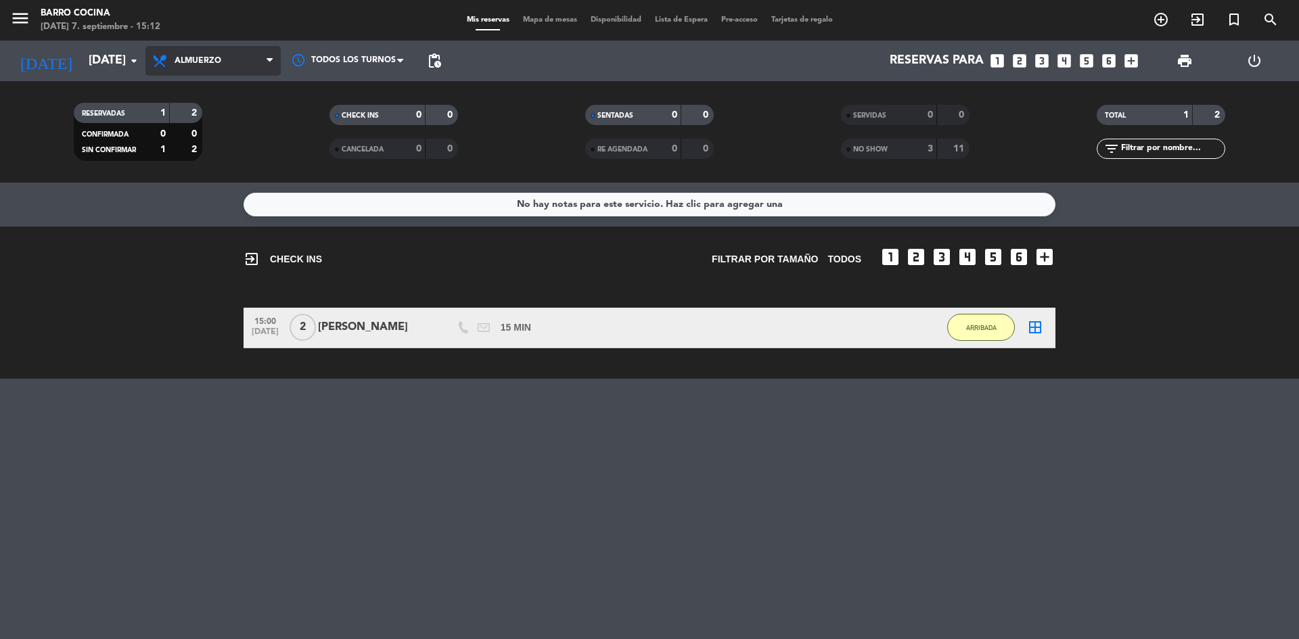
click at [207, 66] on span "Almuerzo" at bounding box center [212, 61] width 135 height 30
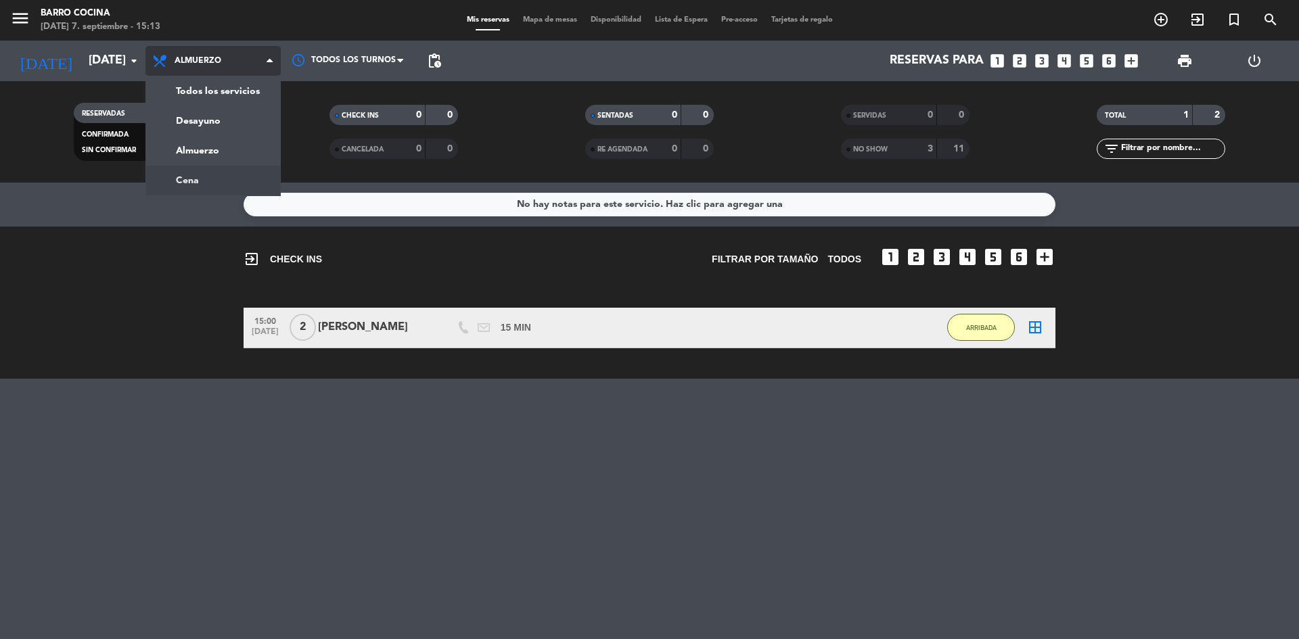
click at [225, 186] on ng-component "menu Barro Cocina [DATE] 7. septiembre - 15:13 Mis reservas Mapa de mesas Dispo…" at bounding box center [649, 319] width 1299 height 639
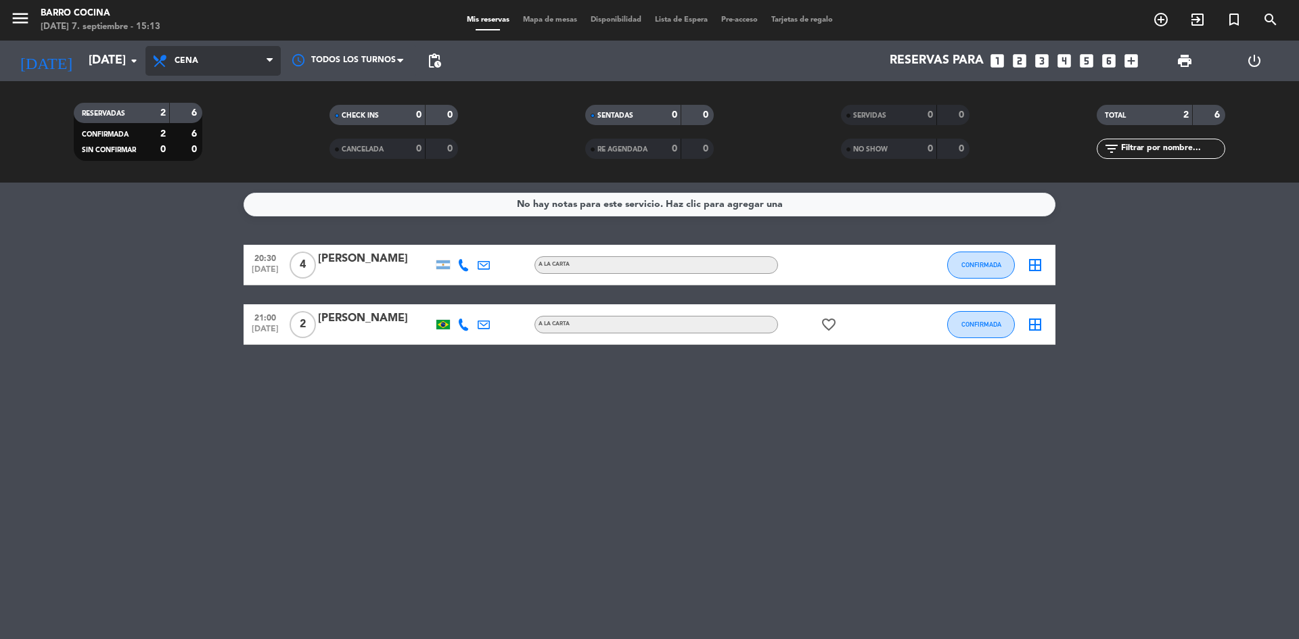
click at [212, 58] on span "Cena" at bounding box center [212, 61] width 135 height 30
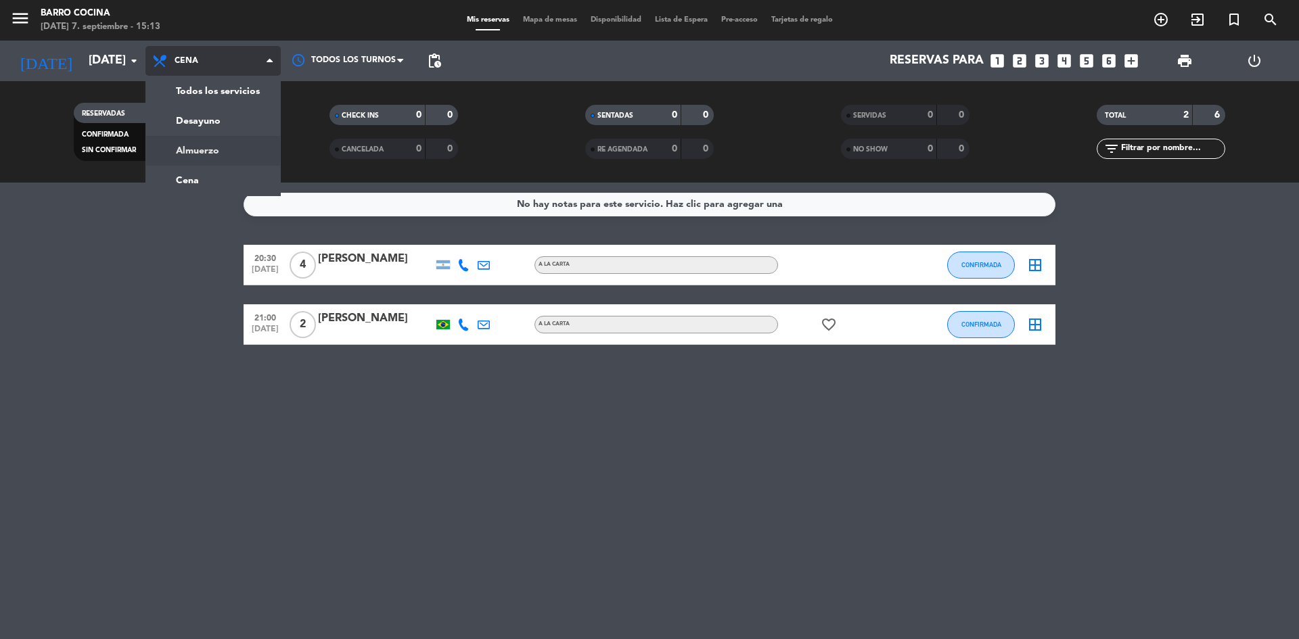
click at [221, 149] on div "menu Barro Cocina [DATE] 7. septiembre - 15:13 Mis reservas Mapa de mesas Dispo…" at bounding box center [649, 91] width 1299 height 183
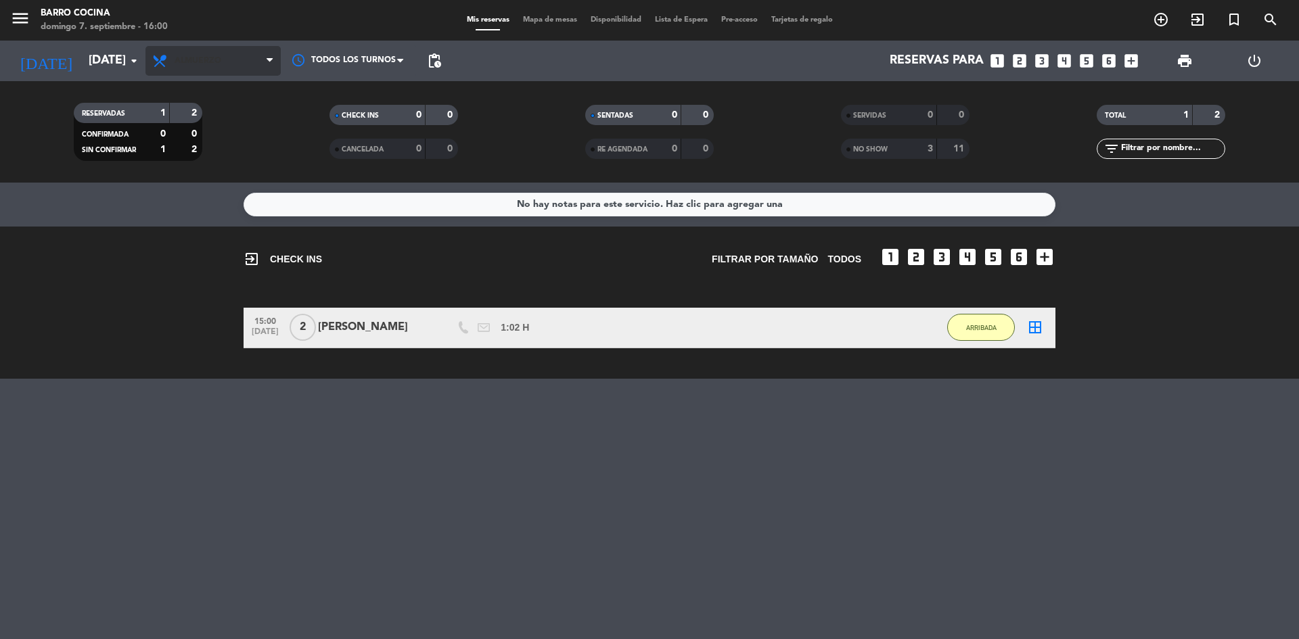
click at [230, 75] on span "Almuerzo" at bounding box center [212, 61] width 135 height 30
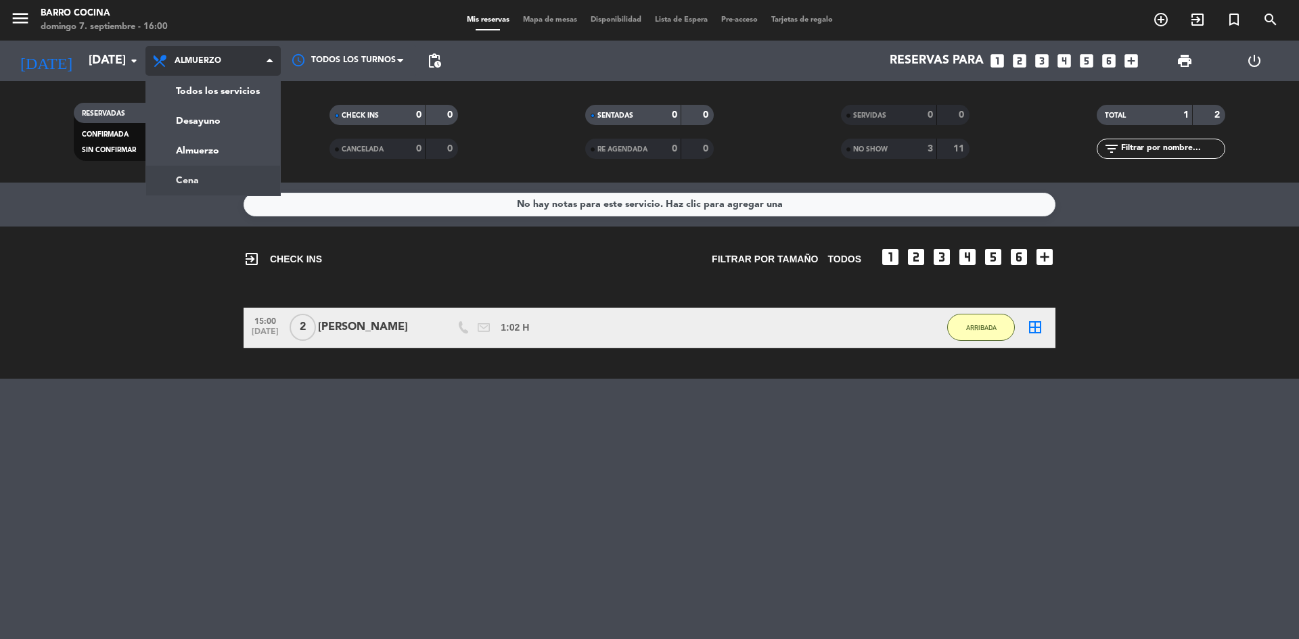
click at [216, 175] on div "menu Barro Cocina [DATE] 7. septiembre - 16:00 Mis reservas Mapa de mesas Dispo…" at bounding box center [649, 91] width 1299 height 183
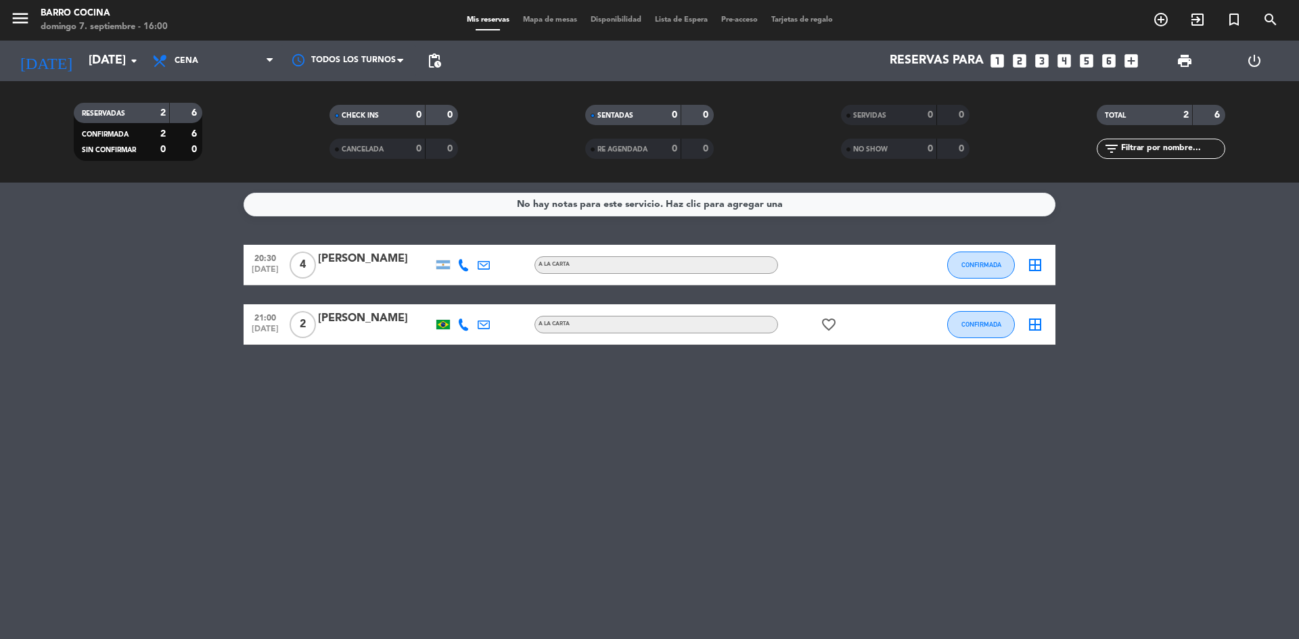
click at [498, 438] on div "No hay notas para este servicio. Haz clic para agregar una 20:30 [DATE] 4 [PERS…" at bounding box center [649, 411] width 1299 height 457
click at [214, 49] on span "Cena" at bounding box center [212, 61] width 135 height 30
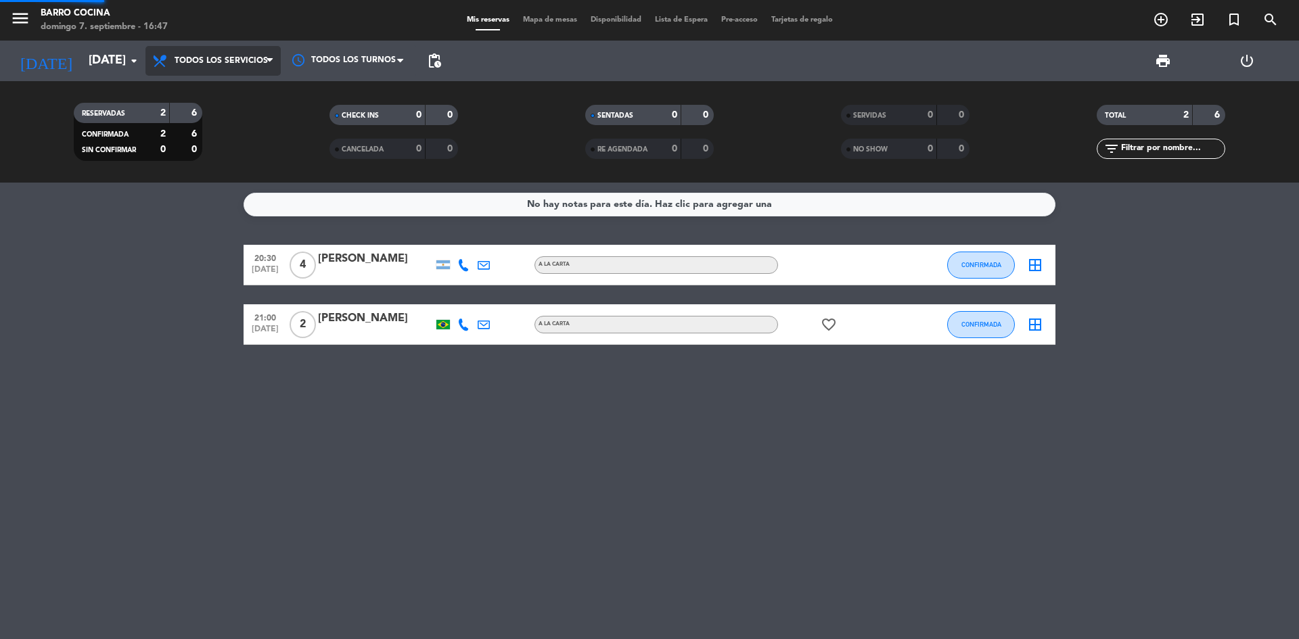
click at [219, 85] on div "menu Barro Cocina [DATE] 7. septiembre - 16:47 Mis reservas Mapa de mesas Dispo…" at bounding box center [649, 91] width 1299 height 183
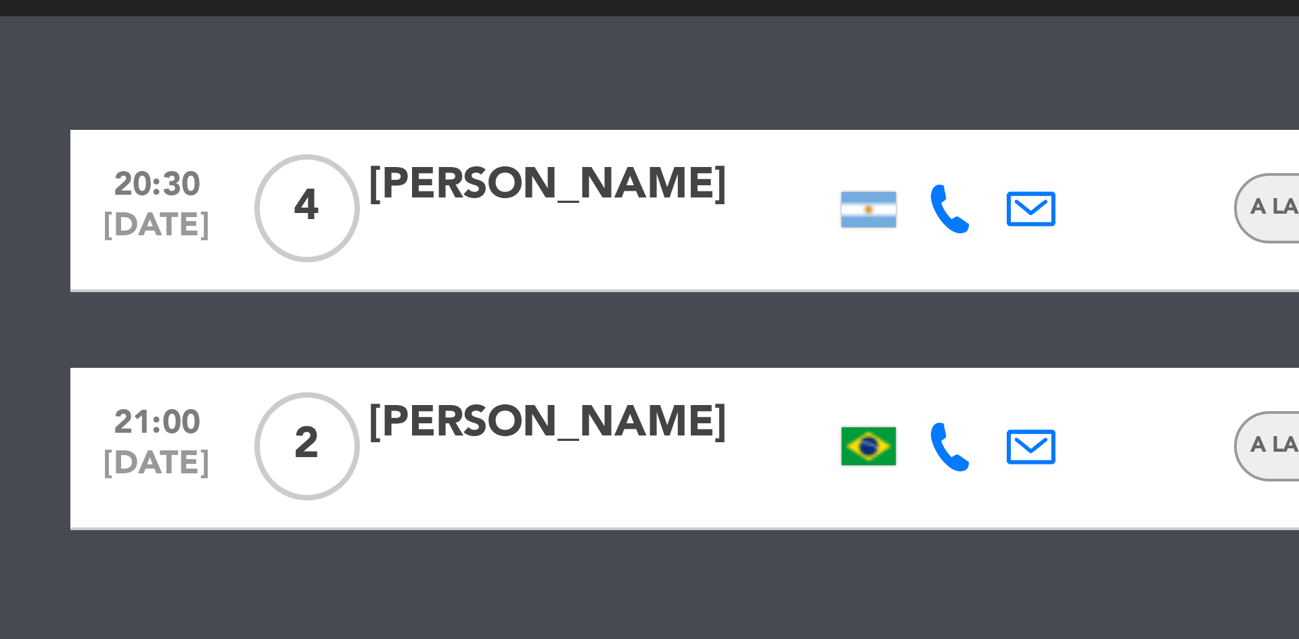
click at [442, 443] on div at bounding box center [443, 442] width 14 height 9
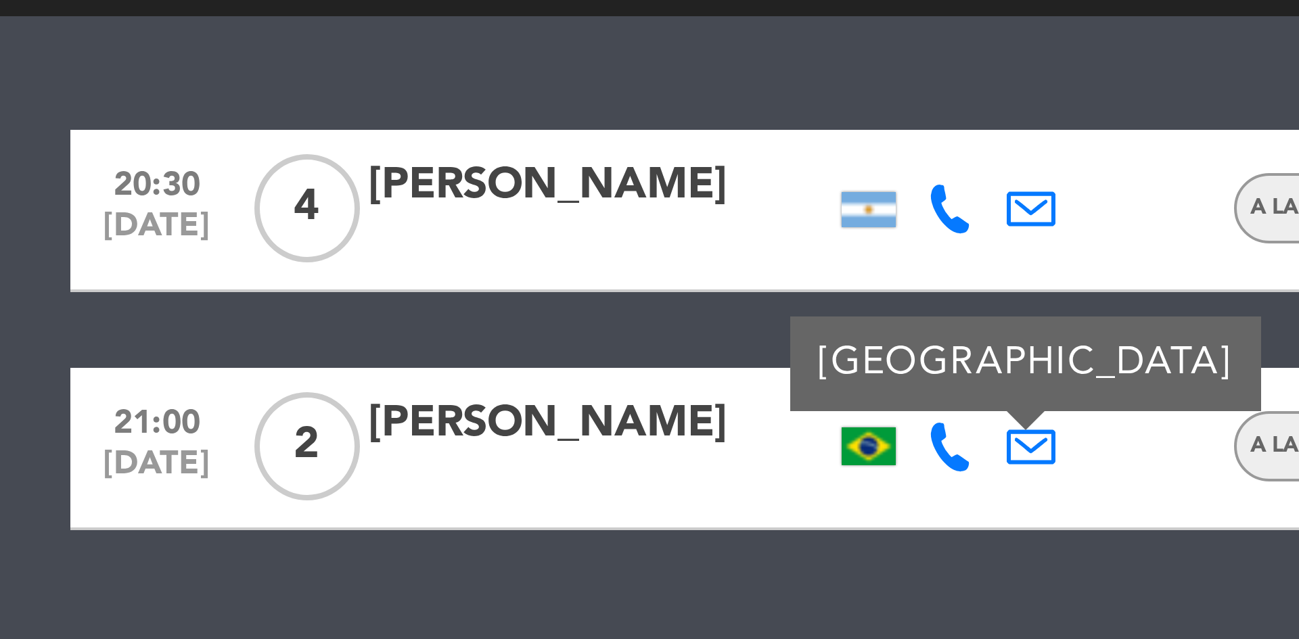
click at [442, 379] on div at bounding box center [443, 383] width 14 height 9
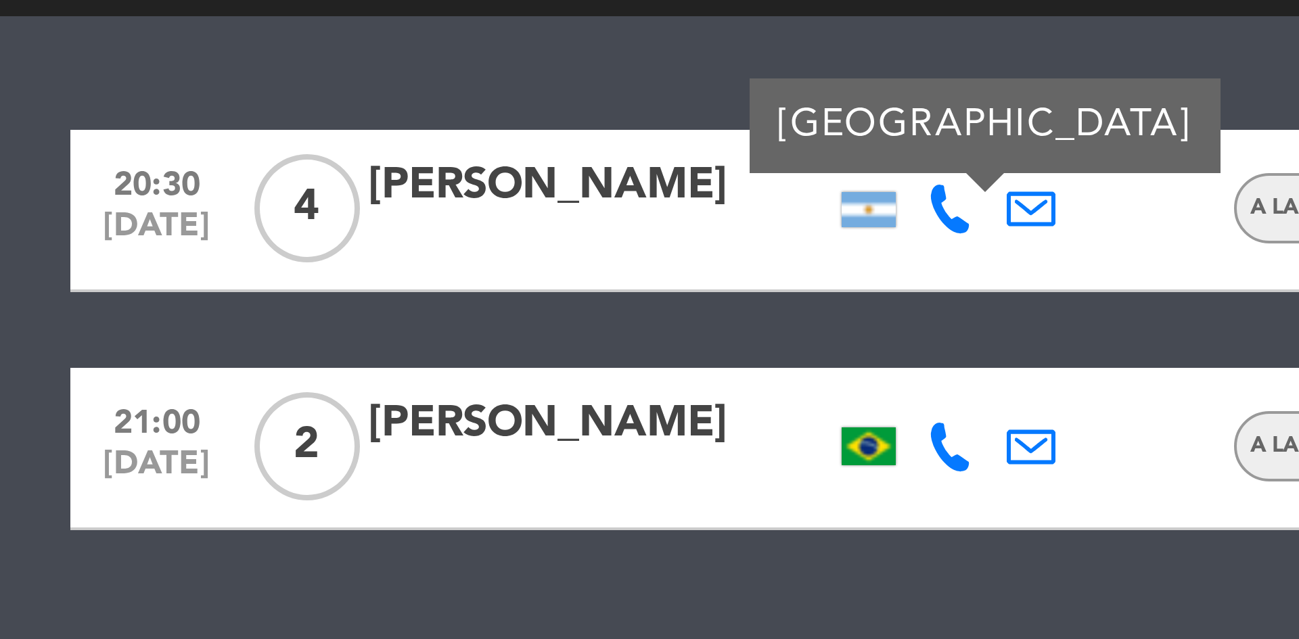
click at [481, 386] on icon at bounding box center [484, 383] width 12 height 12
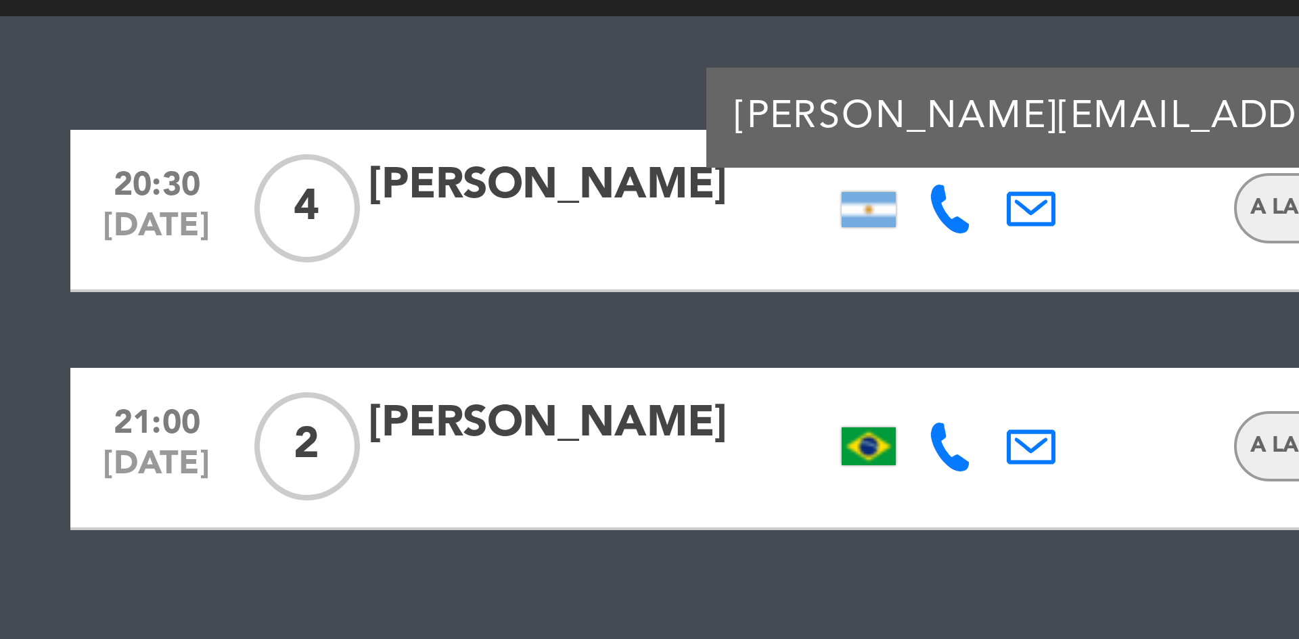
click at [482, 415] on div "20:30 [DATE] 4 [PERSON_NAME] [PERSON_NAME][EMAIL_ADDRESS][PERSON_NAME][DOMAIN_N…" at bounding box center [650, 413] width 812 height 100
